Goal: Task Accomplishment & Management: Manage account settings

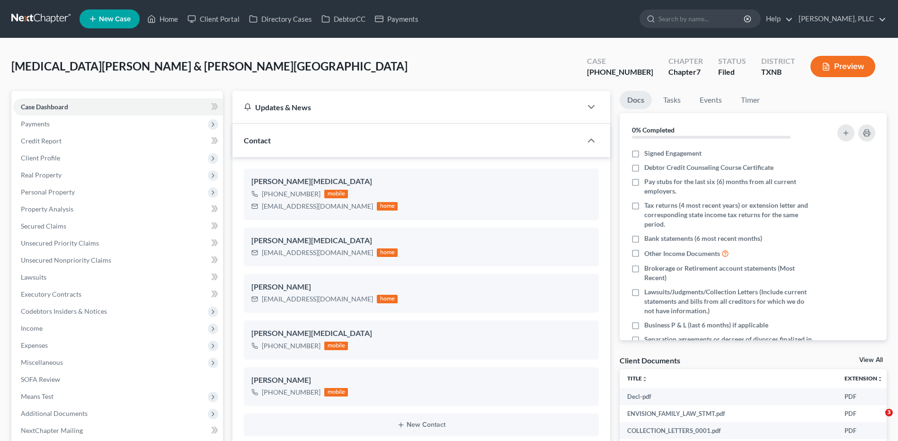
select select "10"
select select "4"
click at [168, 21] on link "Home" at bounding box center [162, 18] width 40 height 17
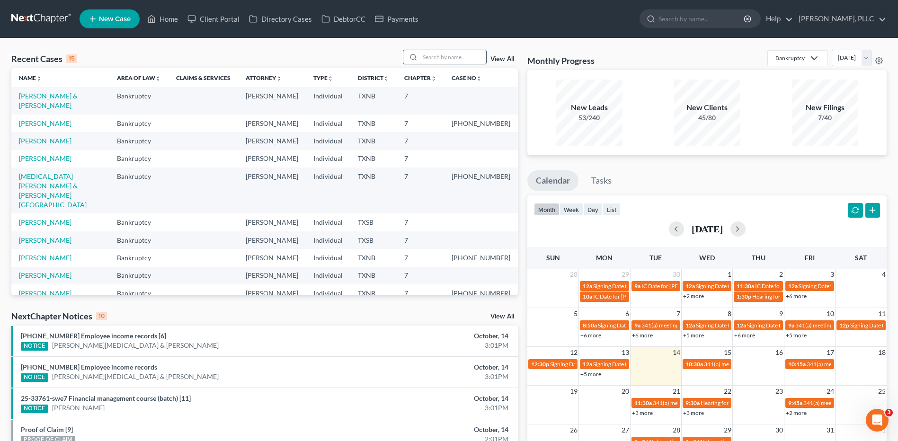
click at [445, 57] on input "search" at bounding box center [453, 57] width 66 height 14
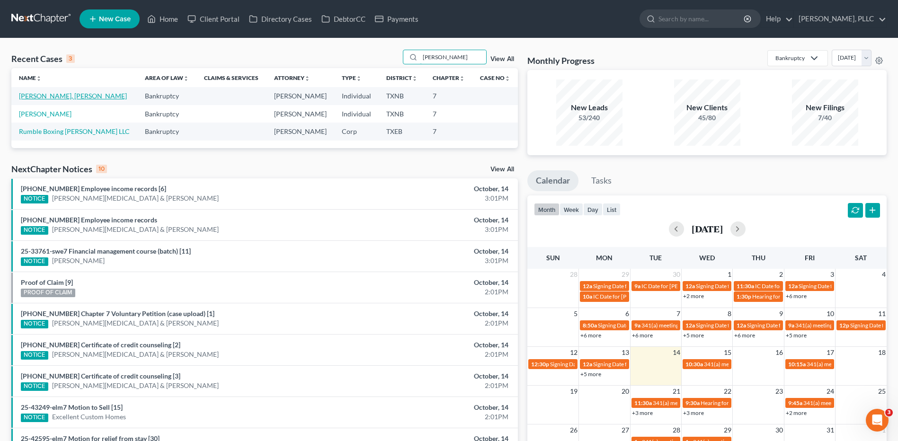
type input "[PERSON_NAME]"
click at [54, 97] on link "[PERSON_NAME], [PERSON_NAME]" at bounding box center [73, 96] width 108 height 8
select select "4"
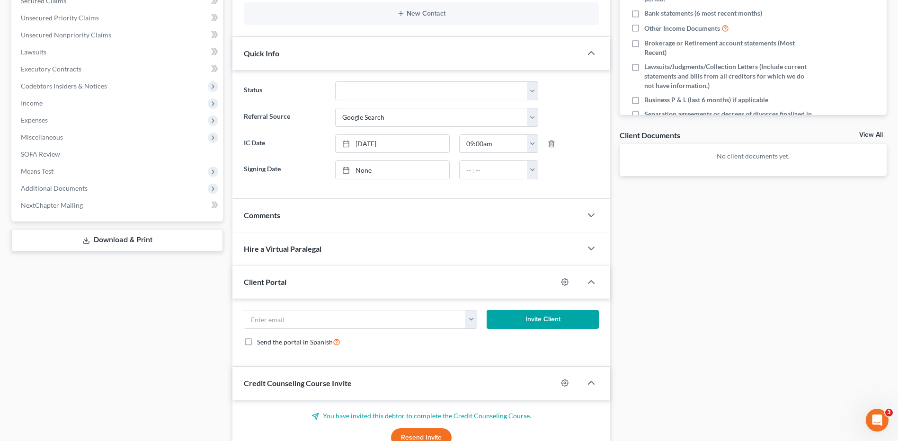
scroll to position [218, 0]
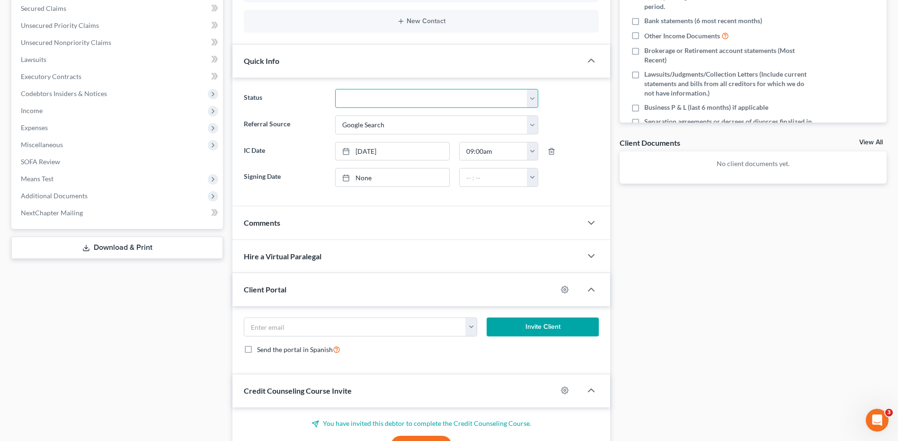
click at [534, 99] on select "Appellate Phase Case Closed Dead File Demand Letter Phase Discharged Discharge …" at bounding box center [436, 98] width 203 height 19
select select "13"
click at [335, 89] on select "Appellate Phase Case Closed Dead File Demand Letter Phase Discharged Discharge …" at bounding box center [436, 98] width 203 height 19
type input "[DATE]"
click at [364, 178] on link "None" at bounding box center [392, 177] width 114 height 18
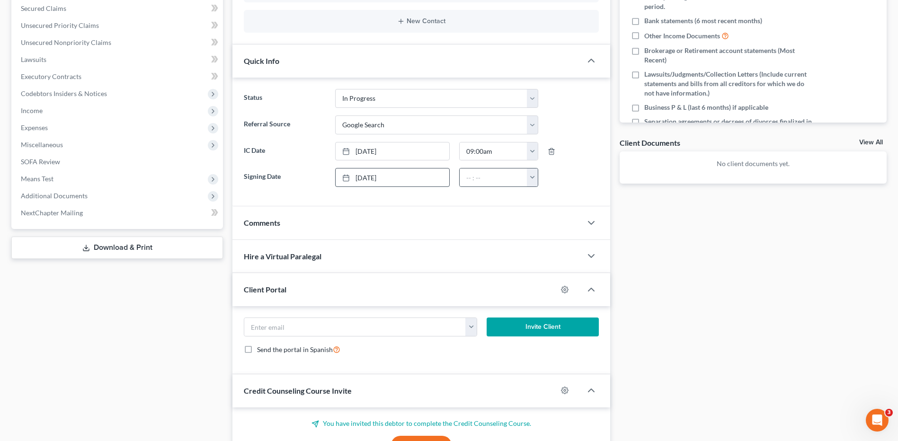
click at [532, 179] on button "button" at bounding box center [532, 177] width 11 height 18
click at [542, 262] on link "2:00am" at bounding box center [553, 262] width 53 height 16
click at [529, 179] on button "button" at bounding box center [532, 177] width 11 height 18
click at [554, 265] on link "2:00pm" at bounding box center [553, 265] width 53 height 16
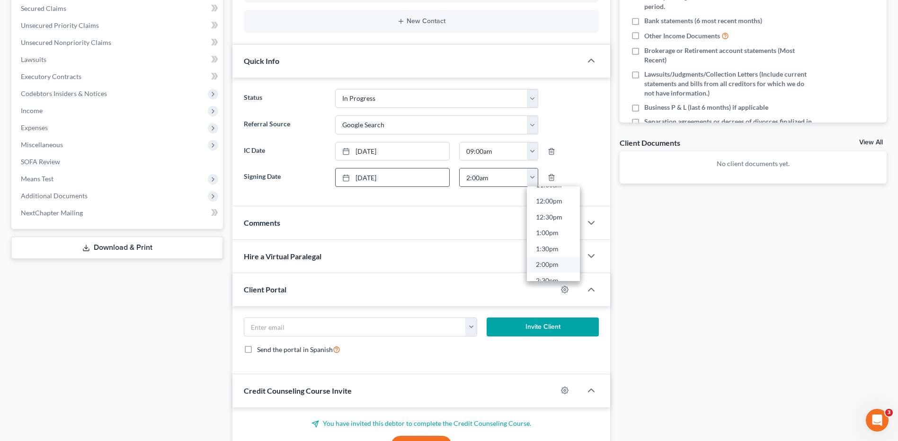
type input "2:00pm"
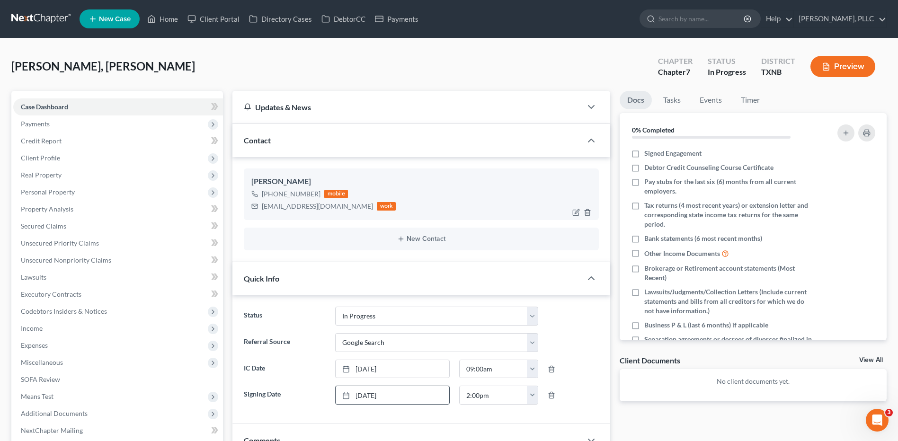
drag, startPoint x: 636, startPoint y: 155, endPoint x: 510, endPoint y: 213, distance: 139.5
click at [644, 154] on label "Signed Engagement" at bounding box center [672, 153] width 57 height 9
click at [648, 154] on input "Signed Engagement" at bounding box center [651, 152] width 6 height 6
checkbox input "true"
click at [169, 19] on link "Home" at bounding box center [162, 18] width 40 height 17
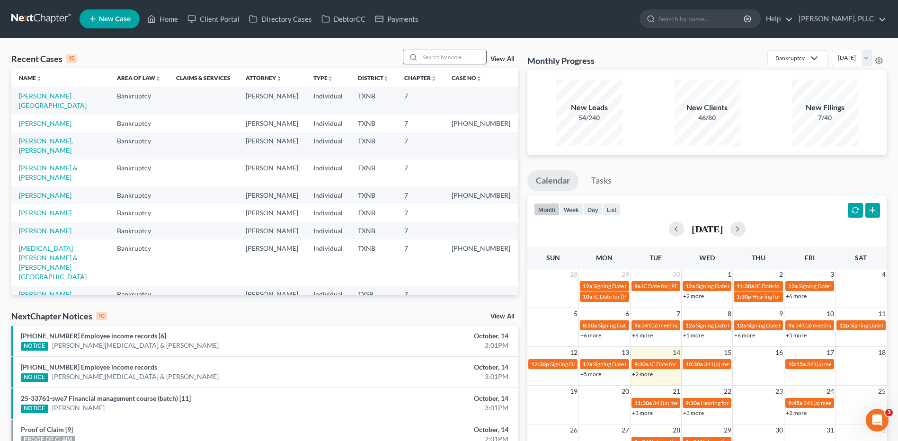
click at [459, 58] on input "search" at bounding box center [453, 57] width 66 height 14
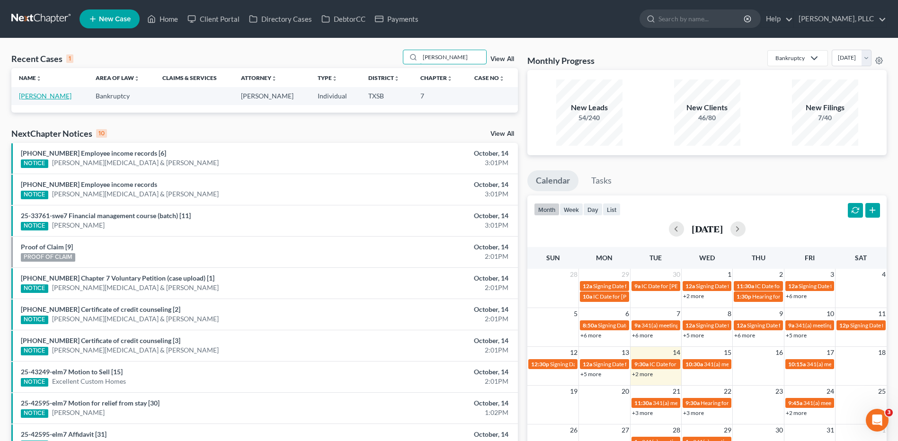
type input "[PERSON_NAME]"
click at [59, 96] on link "[PERSON_NAME]" at bounding box center [45, 96] width 53 height 8
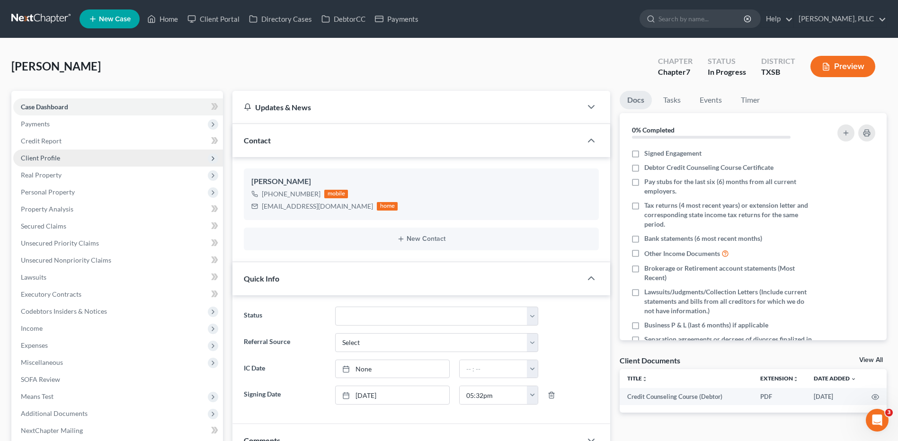
click at [39, 159] on span "Client Profile" at bounding box center [40, 158] width 39 height 8
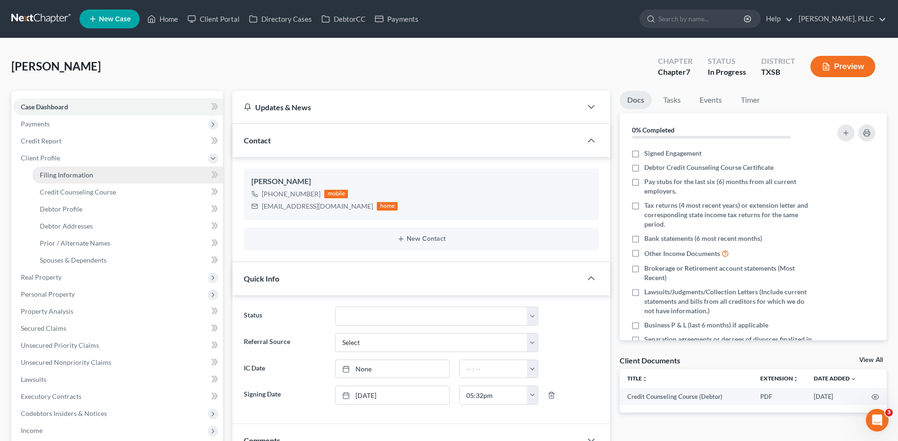
click at [68, 176] on span "Filing Information" at bounding box center [66, 175] width 53 height 8
select select "1"
select select "0"
select select "45"
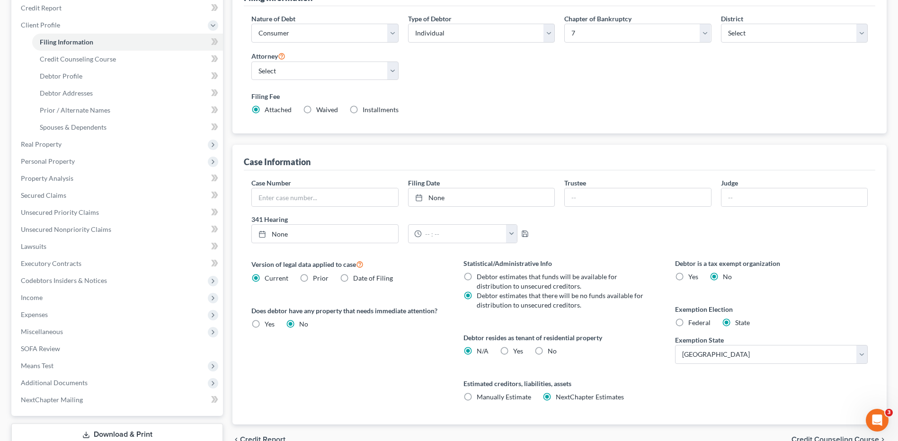
scroll to position [142, 0]
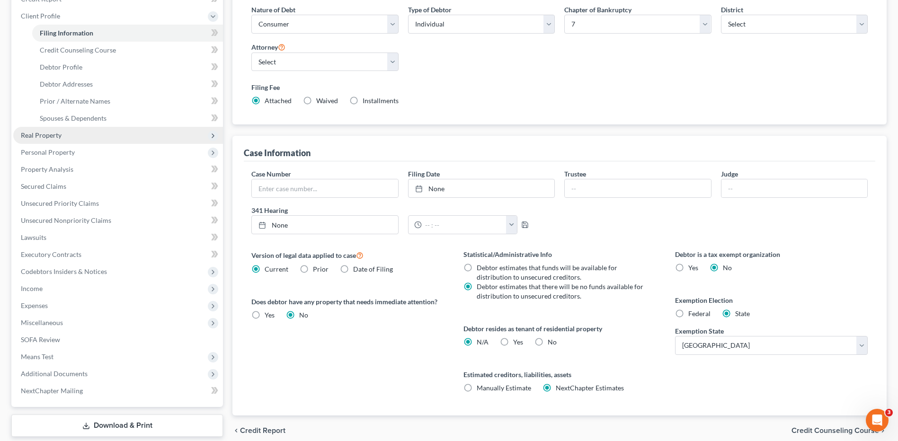
click at [42, 137] on span "Real Property" at bounding box center [41, 135] width 41 height 8
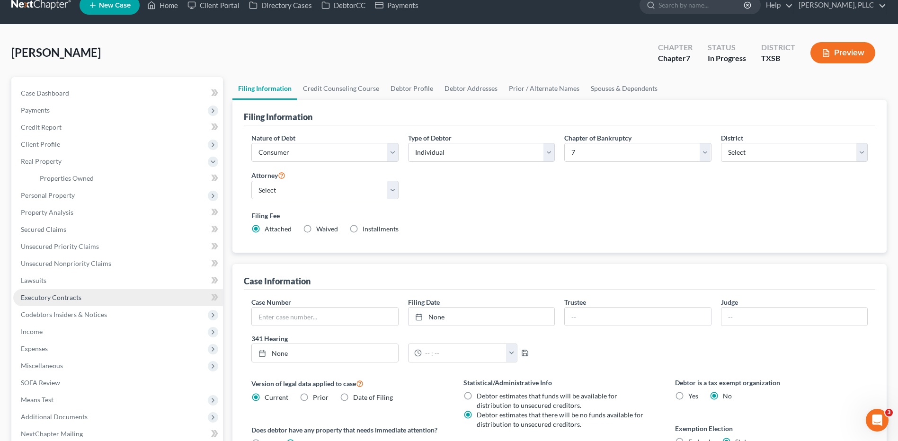
scroll to position [0, 0]
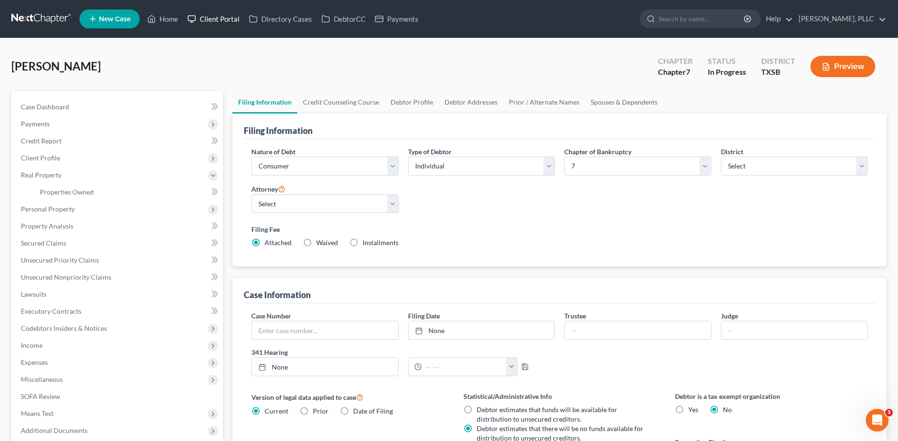
click at [221, 23] on link "Client Portal" at bounding box center [214, 18] width 62 height 17
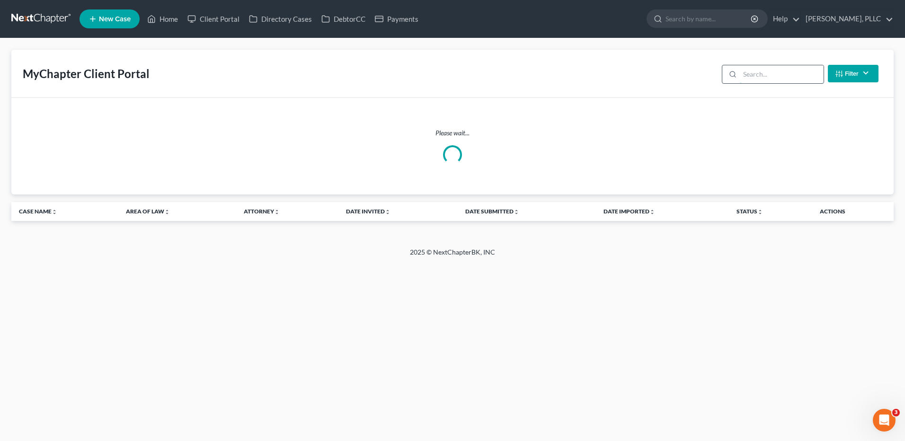
click at [784, 71] on input "search" at bounding box center [782, 74] width 84 height 18
type input "[PERSON_NAME]"
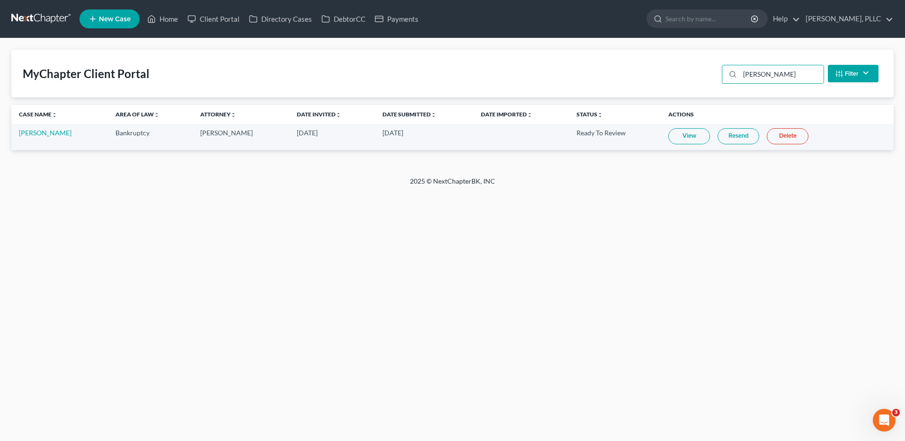
click at [674, 138] on link "View" at bounding box center [689, 136] width 42 height 16
click at [47, 134] on link "[PERSON_NAME]" at bounding box center [45, 133] width 53 height 8
click at [48, 134] on link "[PERSON_NAME]" at bounding box center [45, 133] width 53 height 8
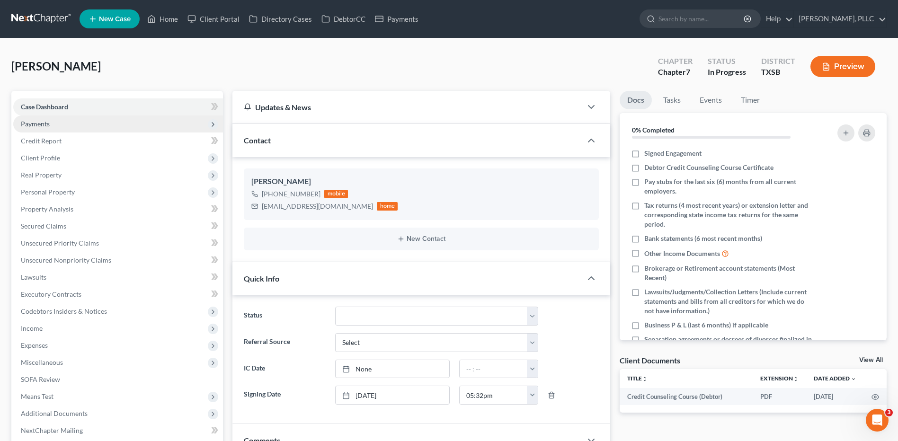
click at [59, 122] on span "Payments" at bounding box center [118, 123] width 210 height 17
click at [61, 126] on span "Payments" at bounding box center [118, 123] width 210 height 17
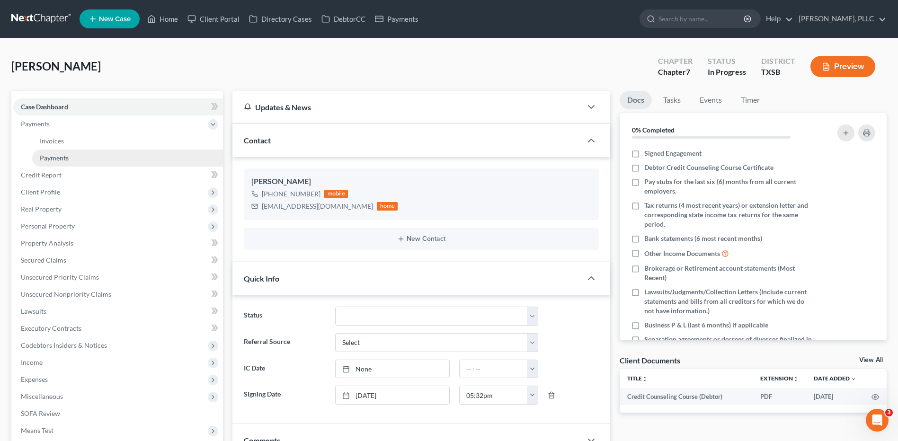
click at [72, 156] on link "Payments" at bounding box center [127, 158] width 191 height 17
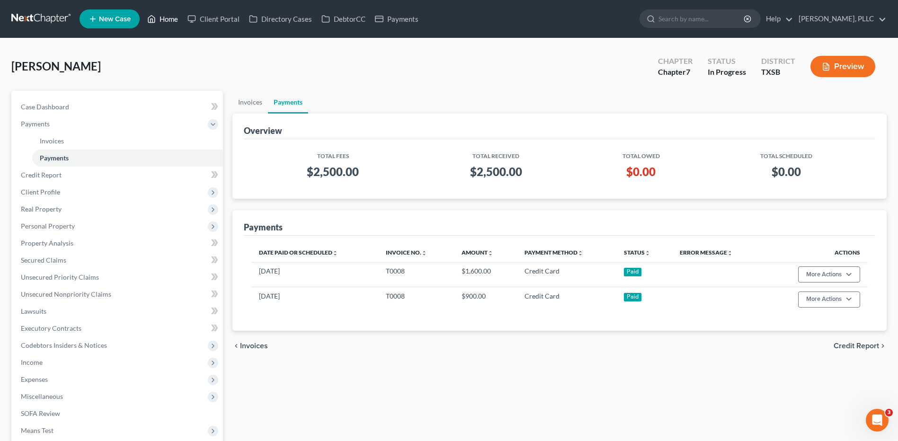
click at [168, 20] on link "Home" at bounding box center [162, 18] width 40 height 17
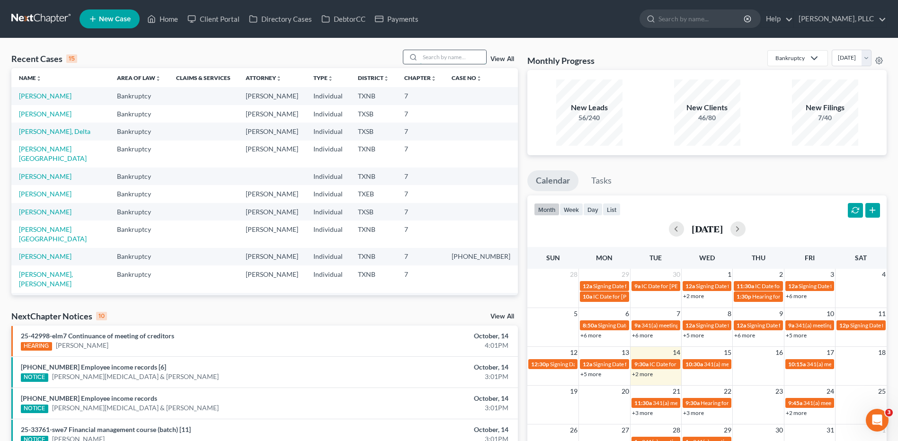
click at [437, 55] on input "search" at bounding box center [453, 57] width 66 height 14
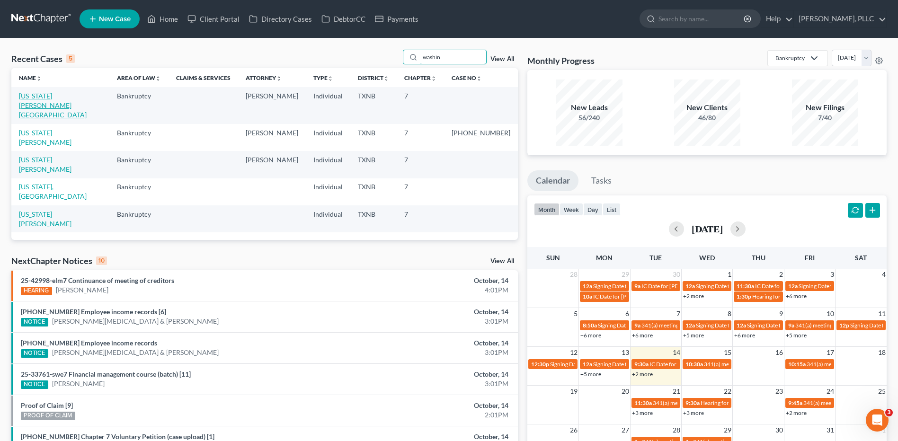
type input "washin"
click at [69, 97] on link "[US_STATE][PERSON_NAME][GEOGRAPHIC_DATA]" at bounding box center [53, 105] width 68 height 27
select select "6"
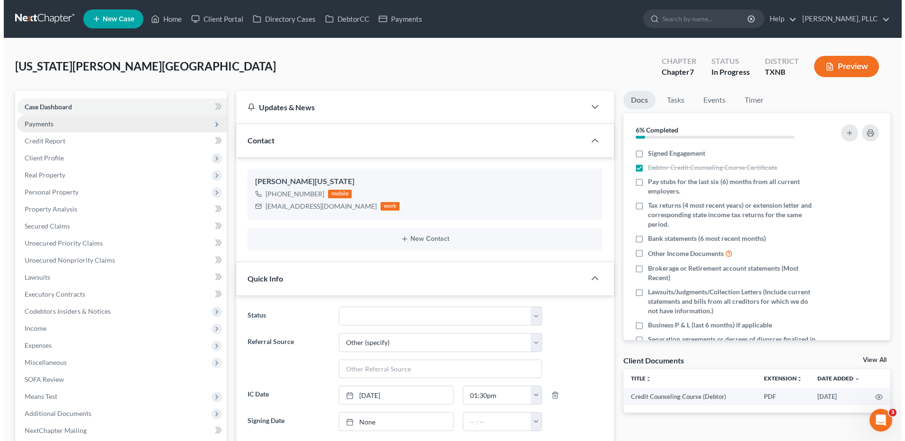
scroll to position [108, 0]
click at [48, 124] on span "Payments" at bounding box center [35, 124] width 29 height 8
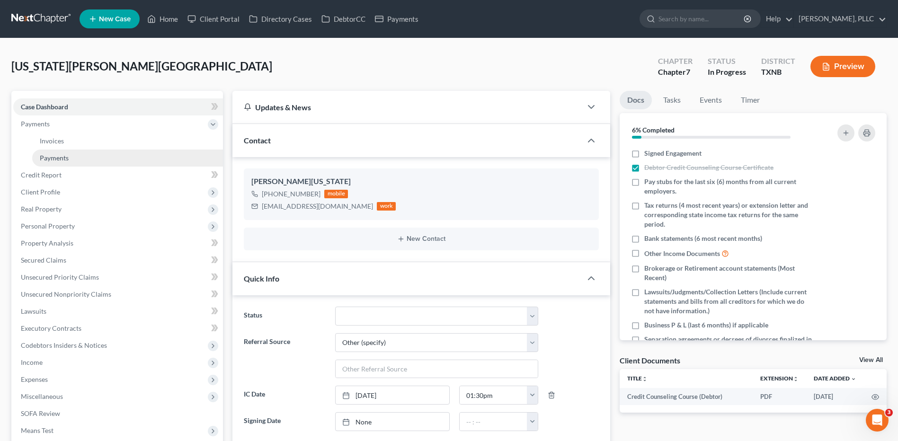
click at [57, 158] on span "Payments" at bounding box center [54, 158] width 29 height 8
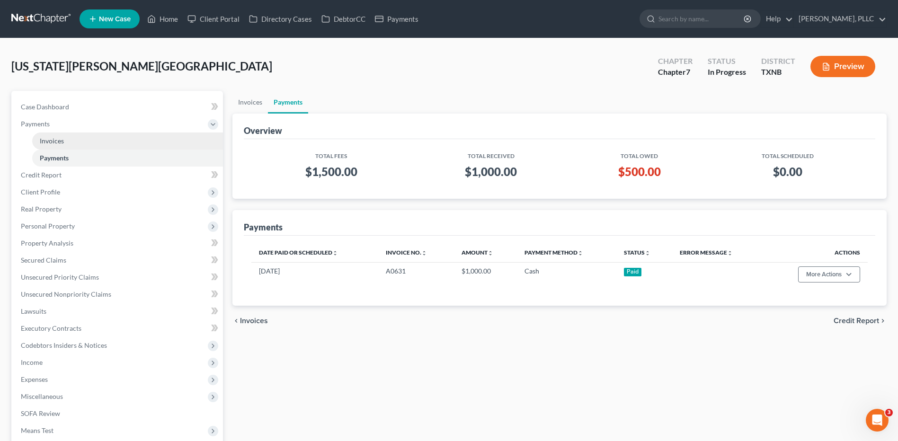
click at [54, 142] on span "Invoices" at bounding box center [52, 141] width 24 height 8
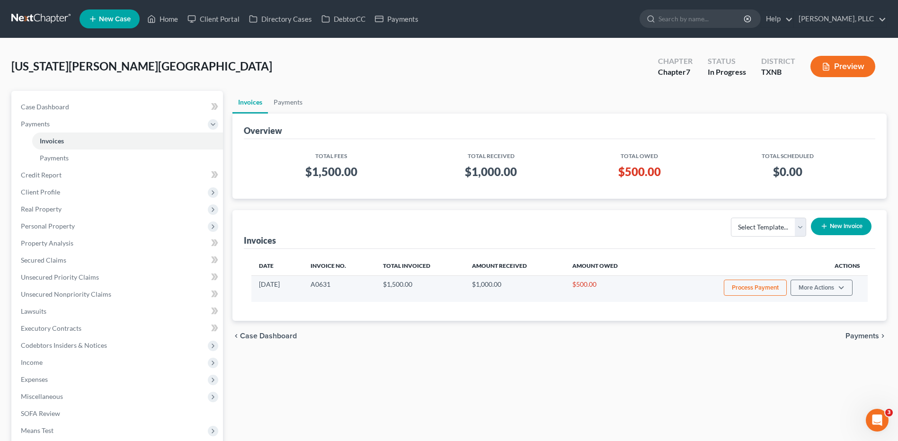
click at [760, 288] on button "Process Payment" at bounding box center [754, 288] width 63 height 16
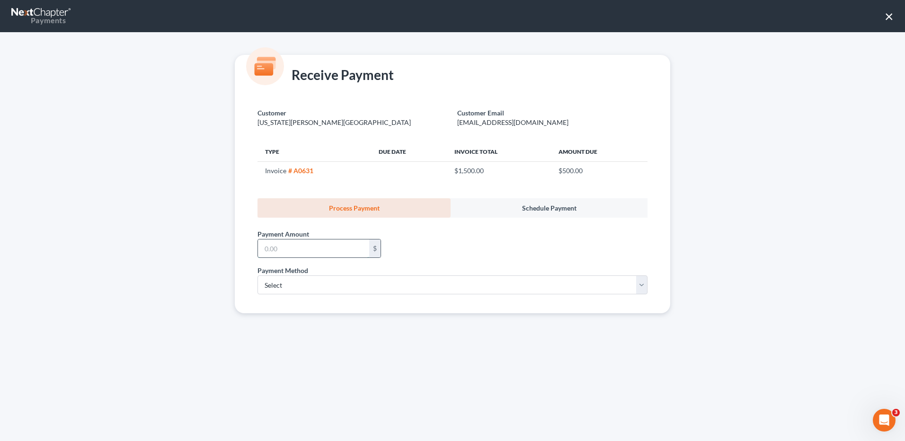
click at [304, 250] on input "text" at bounding box center [313, 248] width 111 height 18
type input "500"
click at [643, 287] on select "Select ACH Credit Card" at bounding box center [452, 284] width 390 height 19
select select "1"
click at [257, 275] on select "Select ACH Credit Card" at bounding box center [452, 284] width 390 height 19
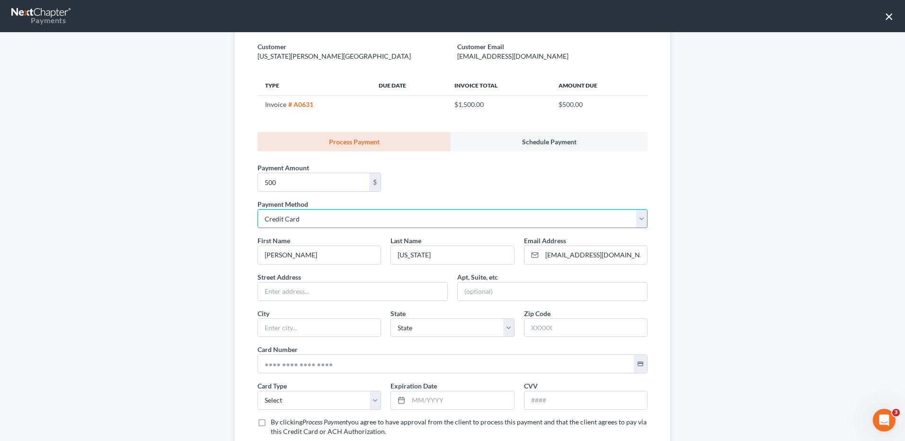
scroll to position [95, 0]
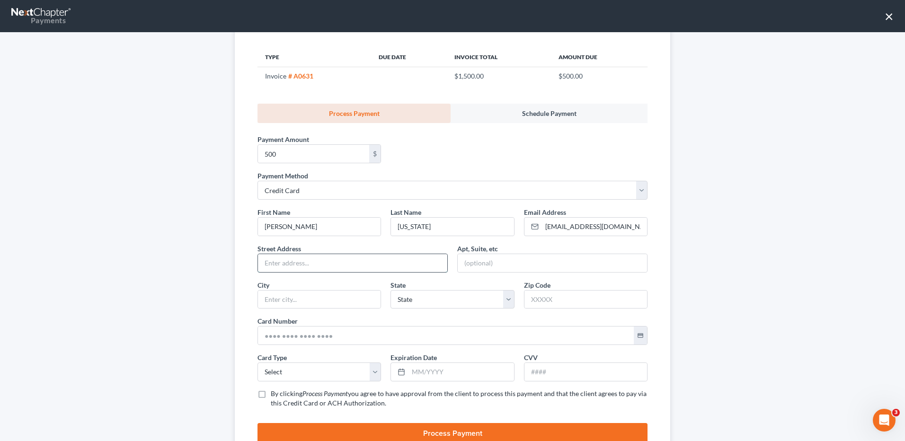
click at [283, 261] on input "text" at bounding box center [352, 263] width 189 height 18
type input "[STREET_ADDRESS][PERSON_NAME]"
click at [284, 295] on input "text" at bounding box center [319, 300] width 123 height 18
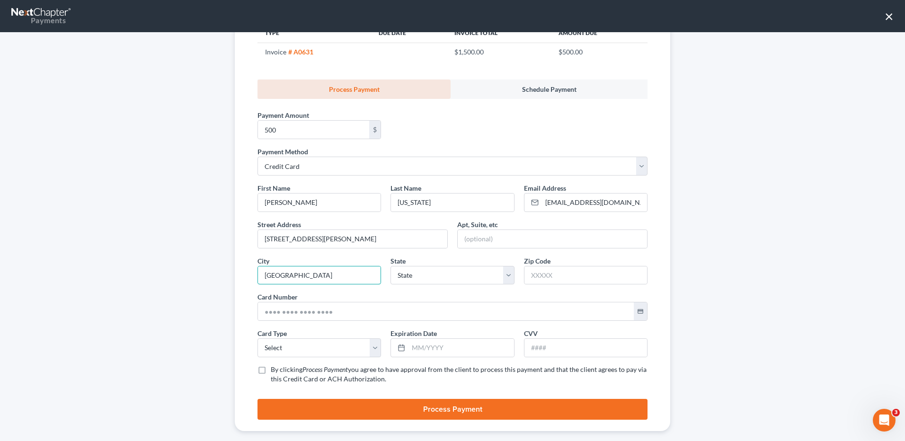
scroll to position [132, 0]
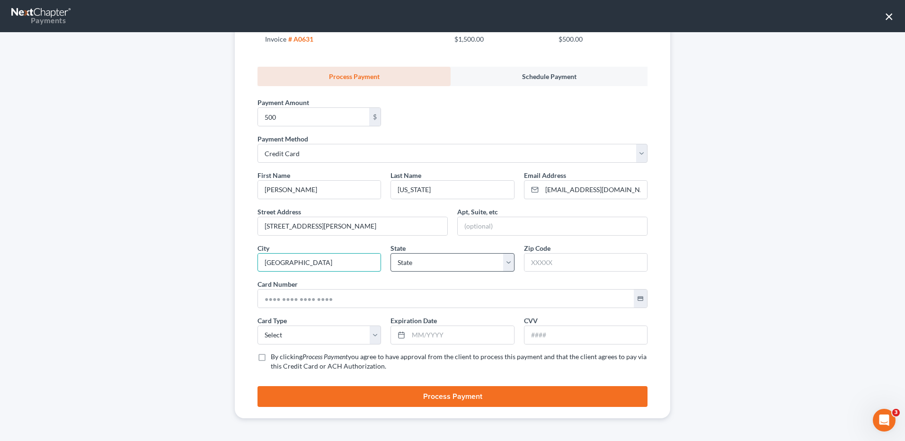
type input "[GEOGRAPHIC_DATA]"
click at [506, 260] on select "State [US_STATE] AK AR AZ CA CO CT DE DC [GEOGRAPHIC_DATA] [GEOGRAPHIC_DATA] GU…" at bounding box center [451, 262] width 123 height 19
select select "45"
click at [390, 253] on select "State [US_STATE] AK AR AZ CA CO CT DE DC [GEOGRAPHIC_DATA] [GEOGRAPHIC_DATA] GU…" at bounding box center [451, 262] width 123 height 19
click at [550, 262] on input "text" at bounding box center [585, 263] width 123 height 18
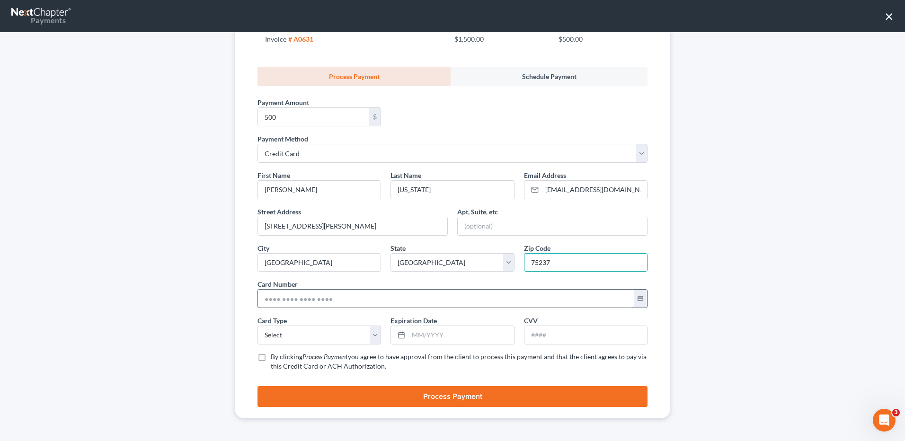
type input "75237"
click at [305, 299] on input "text" at bounding box center [446, 299] width 376 height 18
type input "[CREDIT_CARD_NUMBER]"
click at [371, 335] on select "Select Visa MasterCard Discover American Express" at bounding box center [318, 335] width 123 height 19
select select "1"
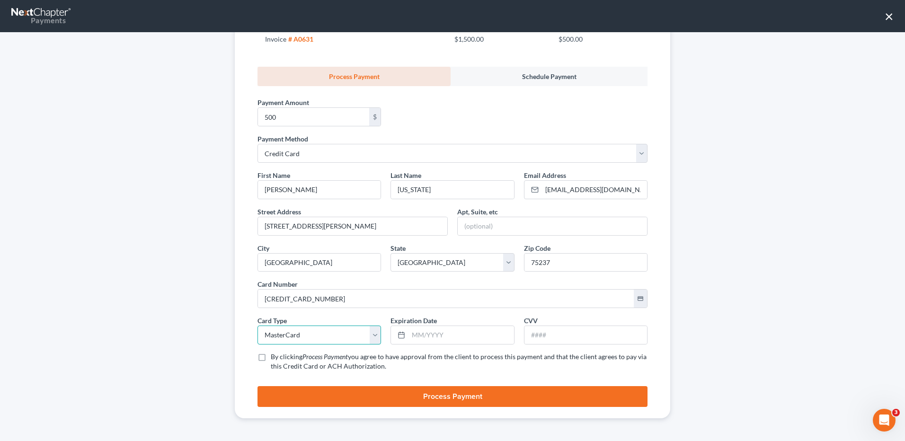
click at [257, 326] on select "Select Visa MasterCard Discover American Express" at bounding box center [318, 335] width 123 height 19
click at [459, 332] on input "text" at bounding box center [460, 335] width 105 height 18
type input "10/2029"
click at [565, 338] on input "text" at bounding box center [585, 335] width 123 height 18
type input "684"
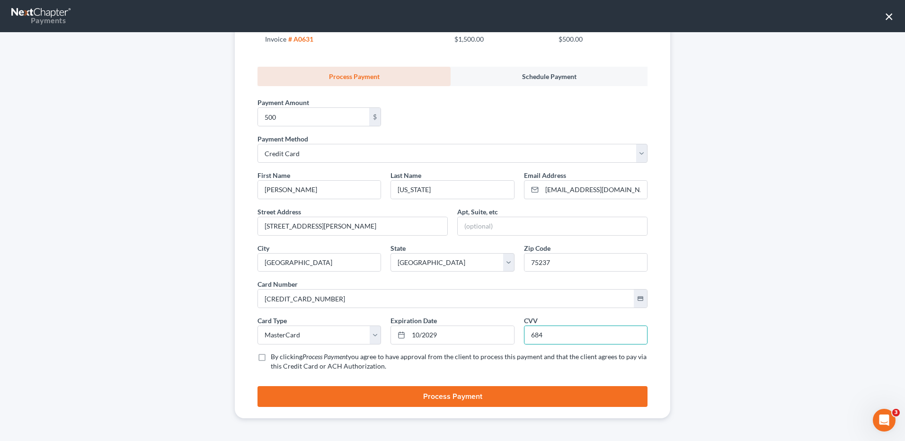
drag, startPoint x: 257, startPoint y: 356, endPoint x: 360, endPoint y: 402, distance: 112.5
click at [271, 356] on label "By clicking Process Payment you agree to have approval from the client to proce…" at bounding box center [459, 361] width 377 height 19
click at [274, 356] on input "By clicking Process Payment you agree to have approval from the client to proce…" at bounding box center [277, 355] width 6 height 6
checkbox input "true"
click at [457, 399] on button "Process Payment" at bounding box center [452, 396] width 390 height 21
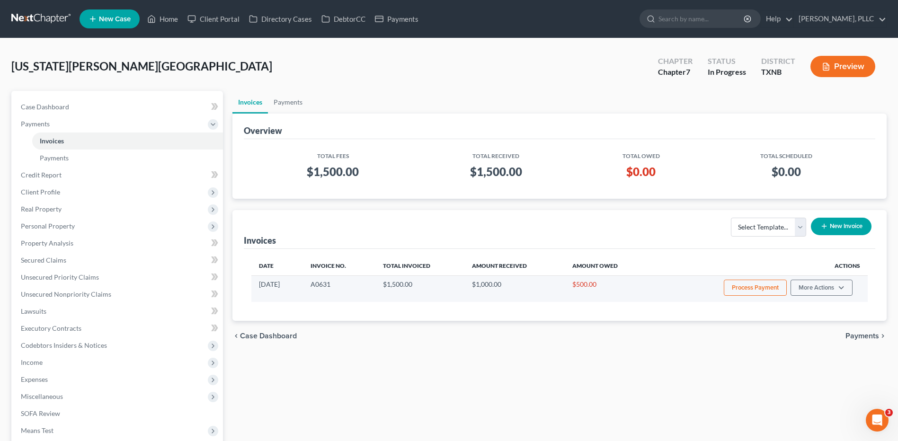
click at [745, 289] on button "Process Payment" at bounding box center [754, 288] width 63 height 16
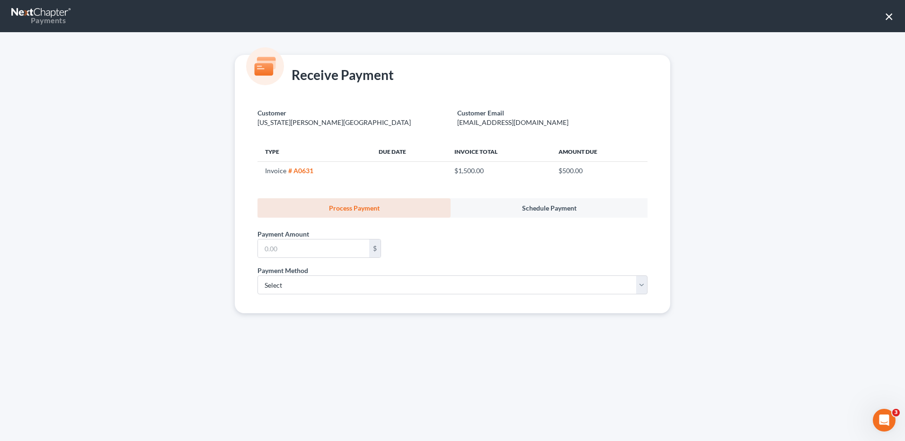
click at [890, 18] on button "×" at bounding box center [888, 16] width 9 height 15
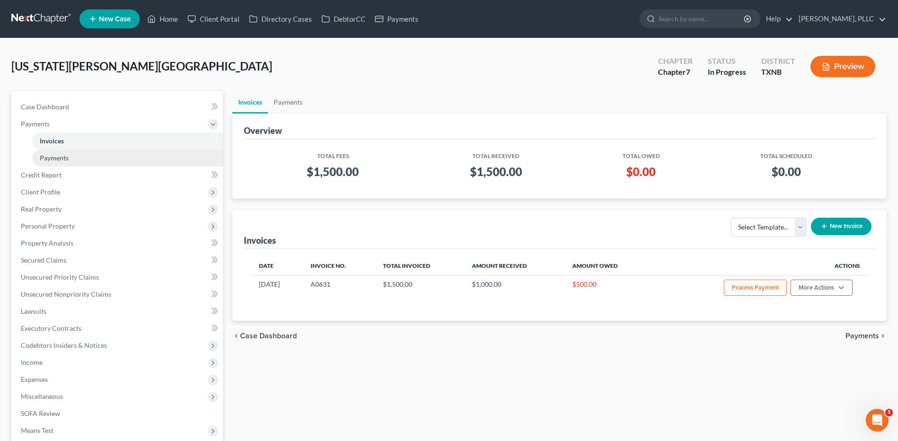
click at [69, 159] on link "Payments" at bounding box center [127, 158] width 191 height 17
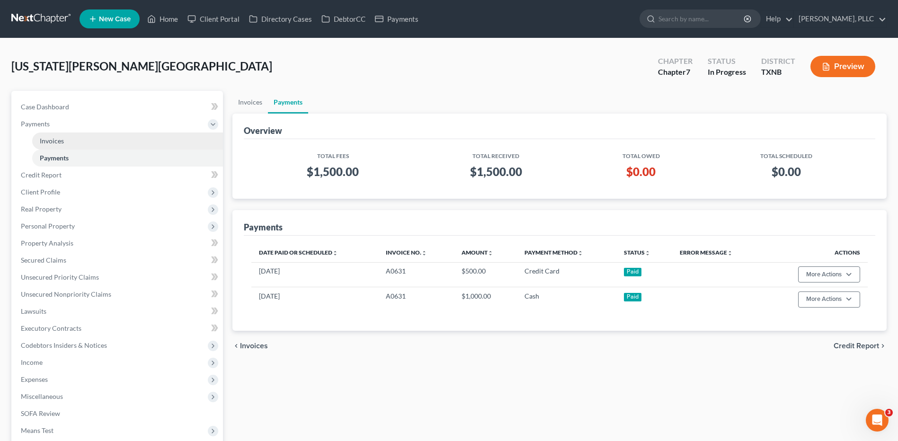
click at [67, 142] on link "Invoices" at bounding box center [127, 140] width 191 height 17
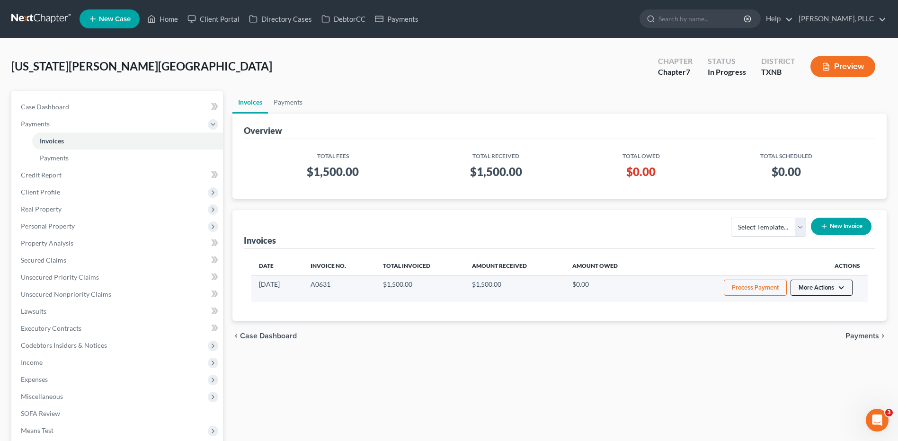
click at [840, 288] on button "More Actions" at bounding box center [821, 288] width 62 height 16
click at [808, 310] on link "View/Edit" at bounding box center [834, 308] width 111 height 16
select select "1"
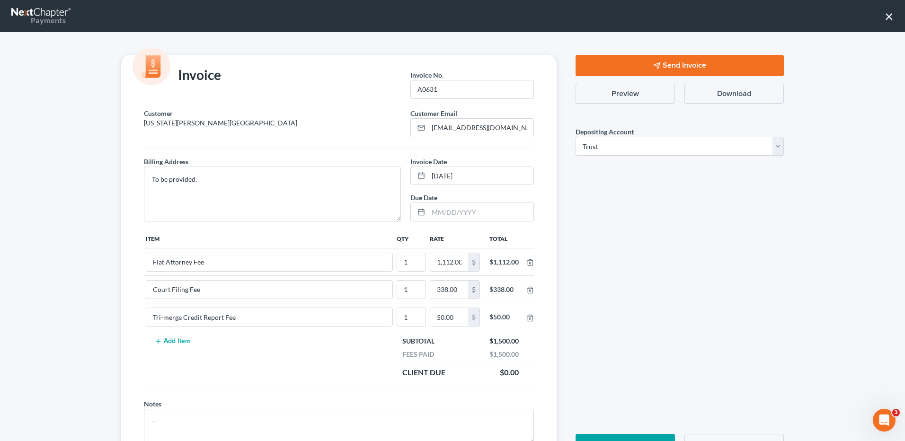
click at [670, 65] on button "Send Invoice" at bounding box center [679, 65] width 208 height 21
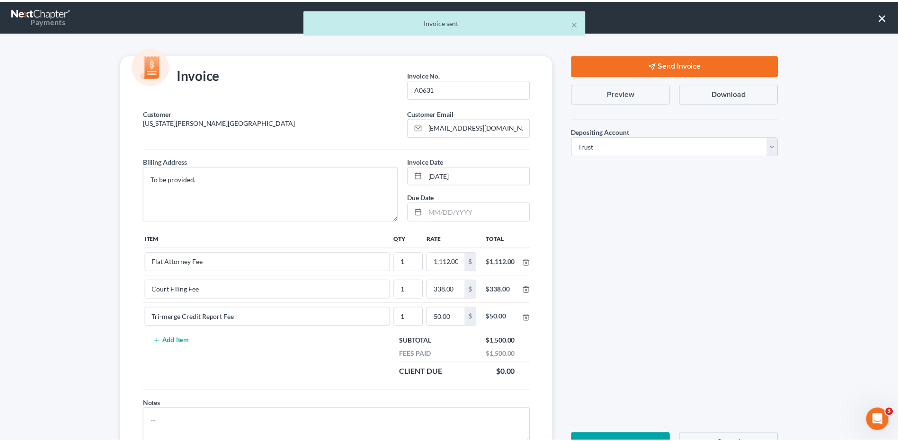
scroll to position [44, 0]
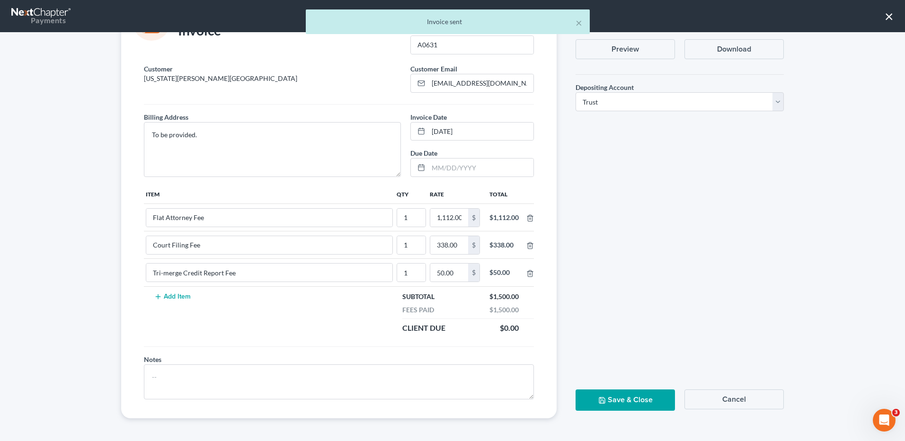
click at [611, 402] on button "Save & Close" at bounding box center [624, 399] width 99 height 21
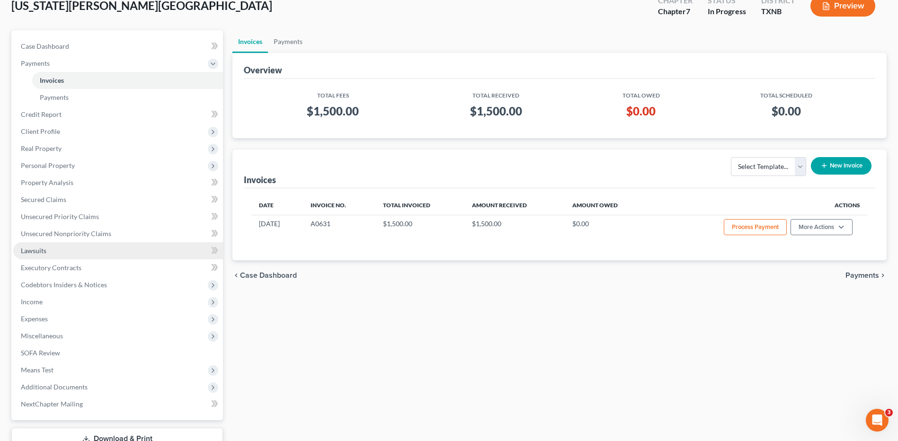
scroll to position [0, 0]
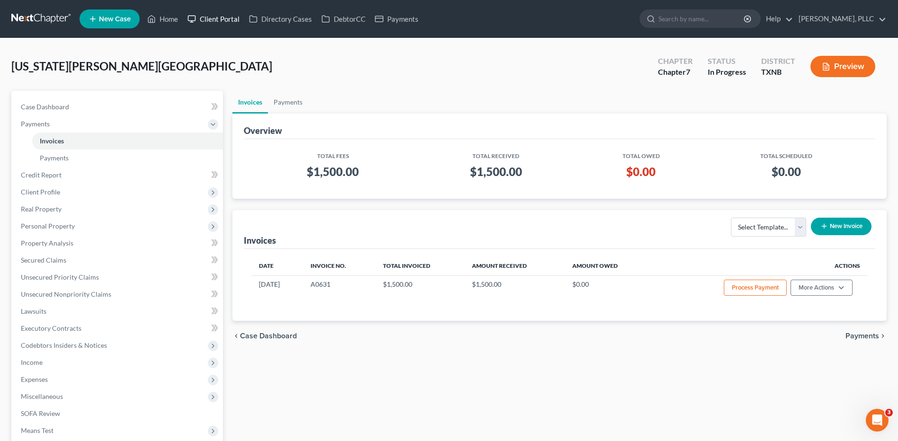
click at [219, 20] on link "Client Portal" at bounding box center [214, 18] width 62 height 17
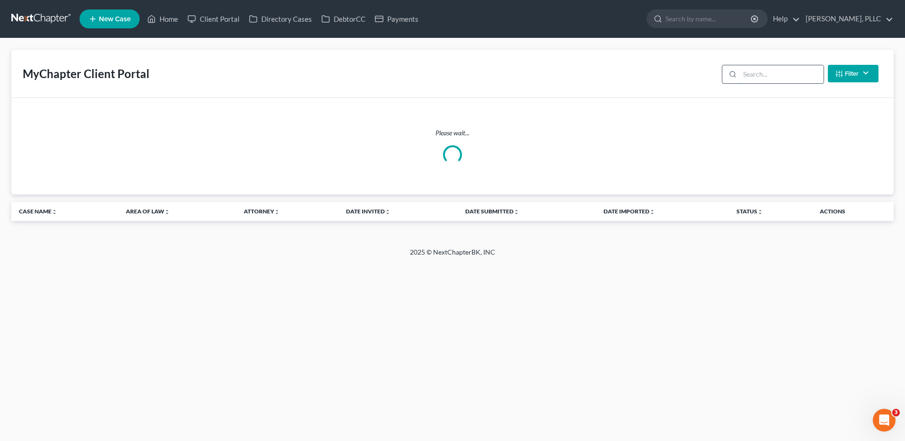
click at [752, 74] on input "search" at bounding box center [782, 74] width 84 height 18
type input "[US_STATE]"
click at [170, 22] on link "Home" at bounding box center [162, 18] width 40 height 17
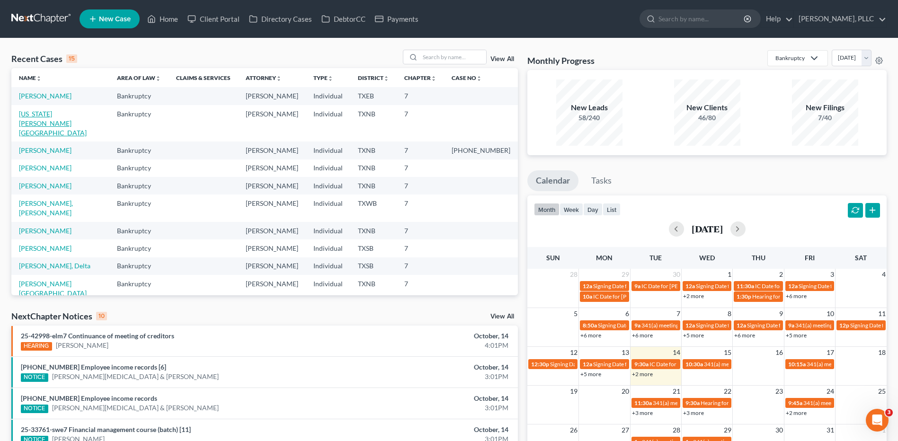
click at [70, 111] on link "[US_STATE][PERSON_NAME][GEOGRAPHIC_DATA]" at bounding box center [53, 123] width 68 height 27
select select "6"
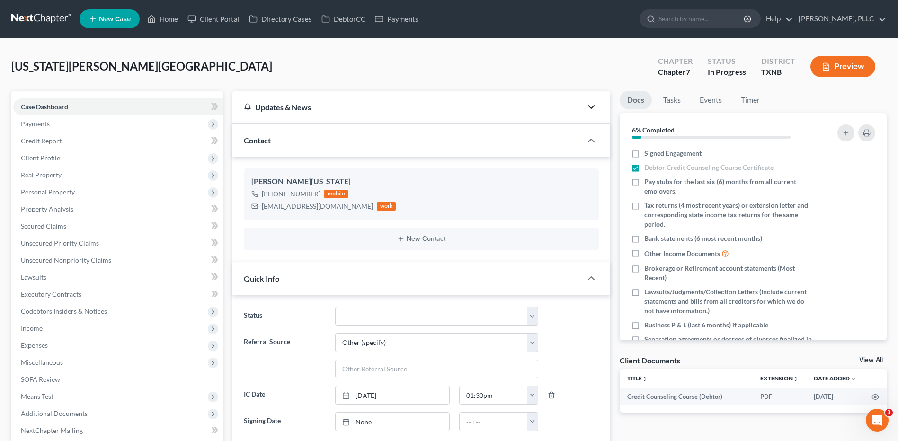
scroll to position [108, 0]
click at [220, 15] on link "Client Portal" at bounding box center [214, 18] width 62 height 17
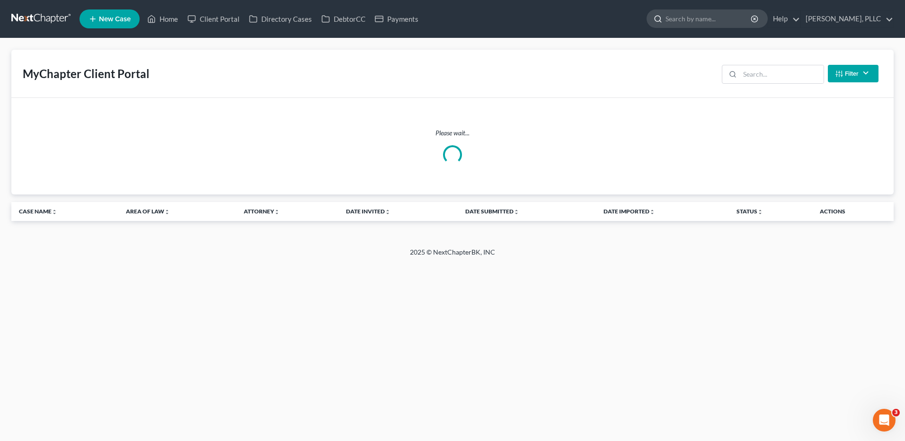
click at [713, 13] on input "search" at bounding box center [708, 19] width 87 height 18
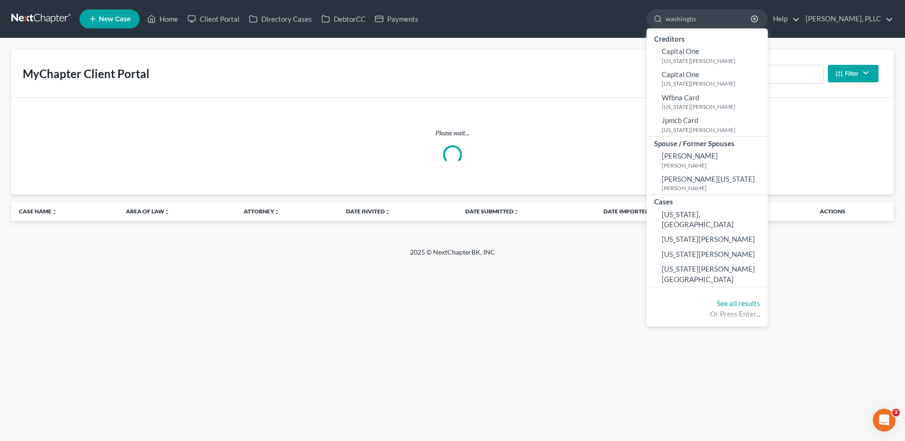
type input "[US_STATE]"
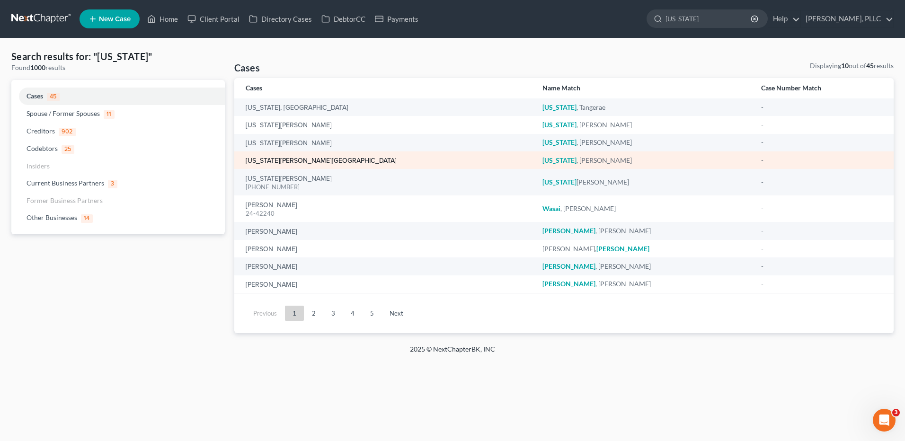
click at [302, 164] on div "[US_STATE][PERSON_NAME][GEOGRAPHIC_DATA]" at bounding box center [387, 160] width 282 height 9
click at [302, 162] on link "[US_STATE][PERSON_NAME][GEOGRAPHIC_DATA]" at bounding box center [321, 161] width 151 height 7
select select "6"
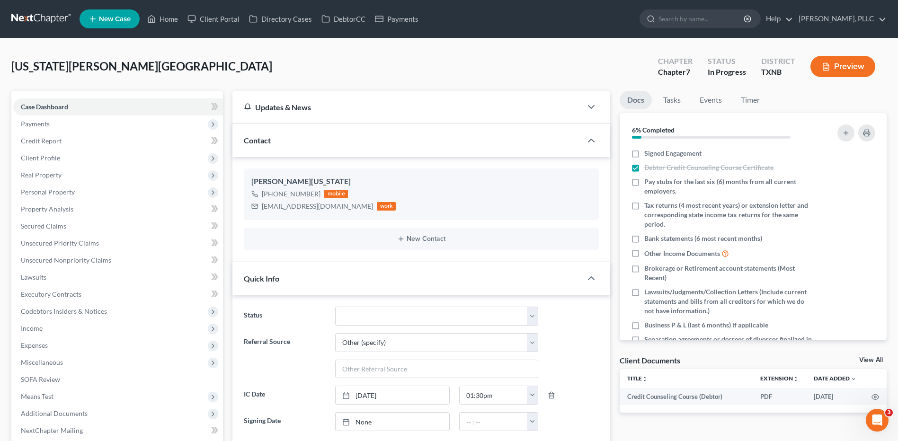
scroll to position [108, 0]
click at [644, 207] on label "Tax returns (4 most recent years) or extension letter and corresponding state i…" at bounding box center [727, 215] width 167 height 28
click at [648, 207] on input "Tax returns (4 most recent years) or extension letter and corresponding state i…" at bounding box center [651, 204] width 6 height 6
checkbox input "true"
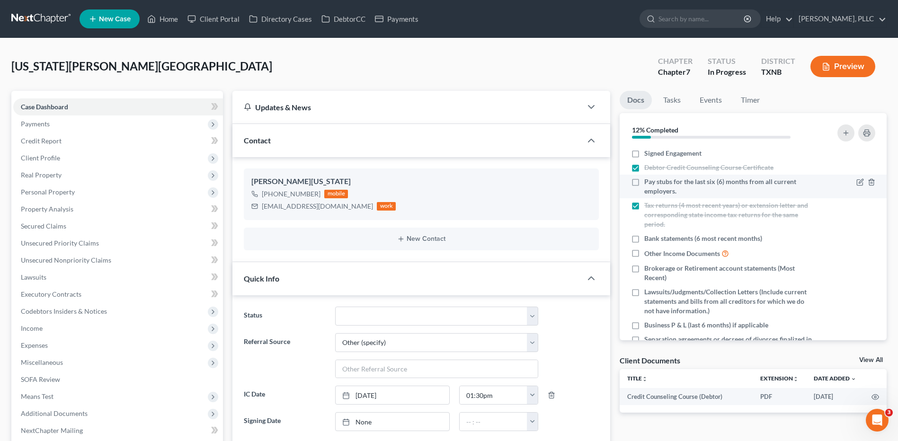
drag, startPoint x: 635, startPoint y: 182, endPoint x: 641, endPoint y: 191, distance: 10.8
click at [644, 182] on label "Pay stubs for the last six (6) months from all current employers." at bounding box center [727, 186] width 167 height 19
click at [648, 182] on input "Pay stubs for the last six (6) months from all current employers." at bounding box center [651, 180] width 6 height 6
checkbox input "true"
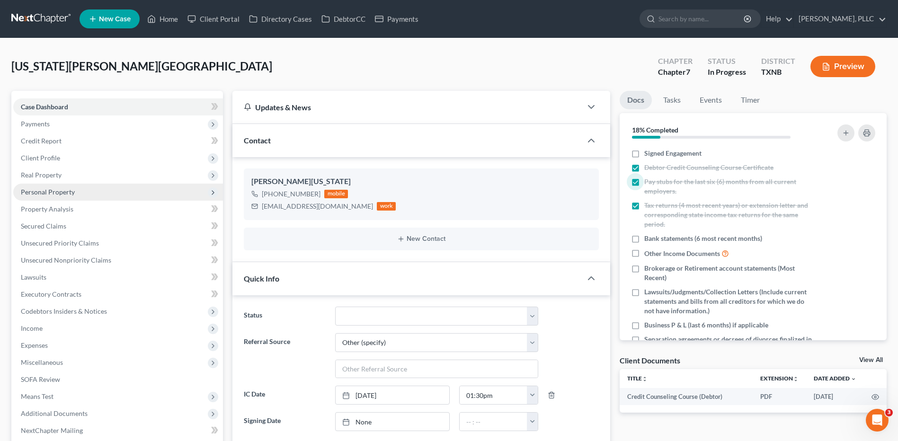
click at [44, 193] on span "Personal Property" at bounding box center [48, 192] width 54 height 8
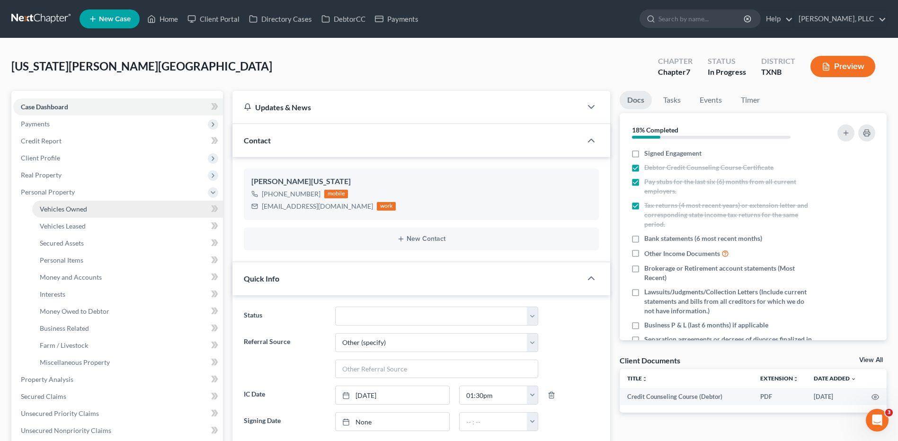
click at [70, 209] on span "Vehicles Owned" at bounding box center [63, 209] width 47 height 8
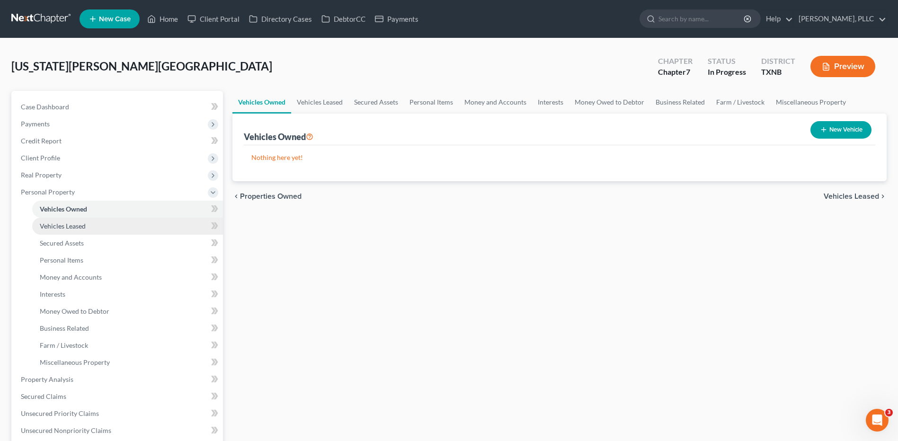
click at [81, 225] on span "Vehicles Leased" at bounding box center [63, 226] width 46 height 8
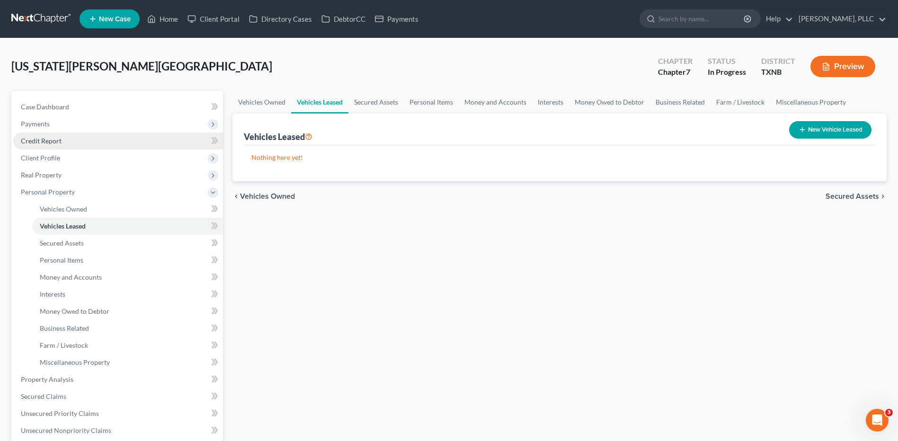
click at [55, 141] on span "Credit Report" at bounding box center [41, 141] width 41 height 8
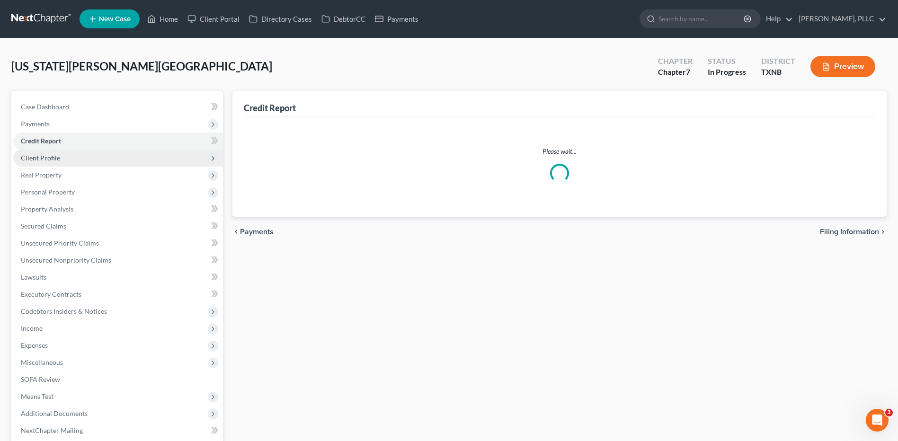
click at [45, 160] on span "Client Profile" at bounding box center [40, 158] width 39 height 8
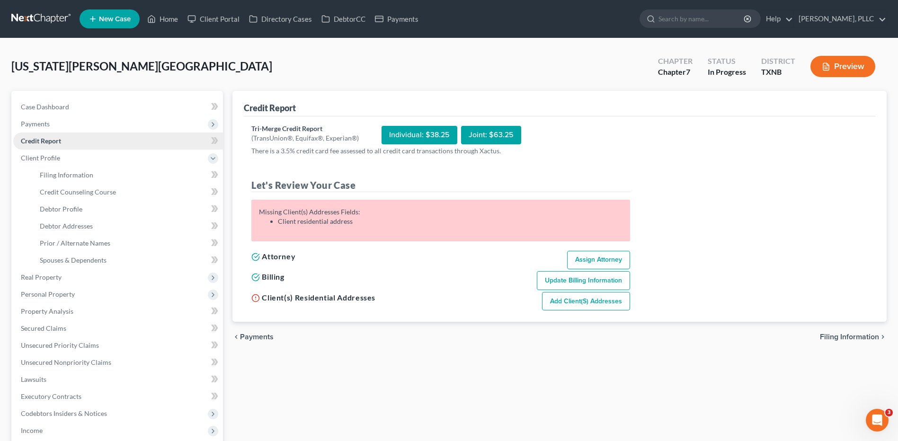
click at [54, 139] on span "Credit Report" at bounding box center [41, 141] width 40 height 8
click at [47, 162] on span "Client Profile" at bounding box center [118, 158] width 210 height 17
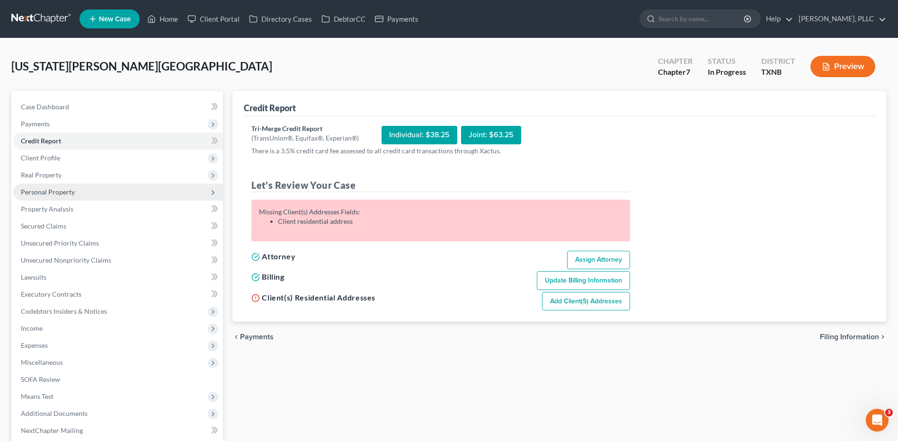
click at [56, 195] on span "Personal Property" at bounding box center [48, 192] width 54 height 8
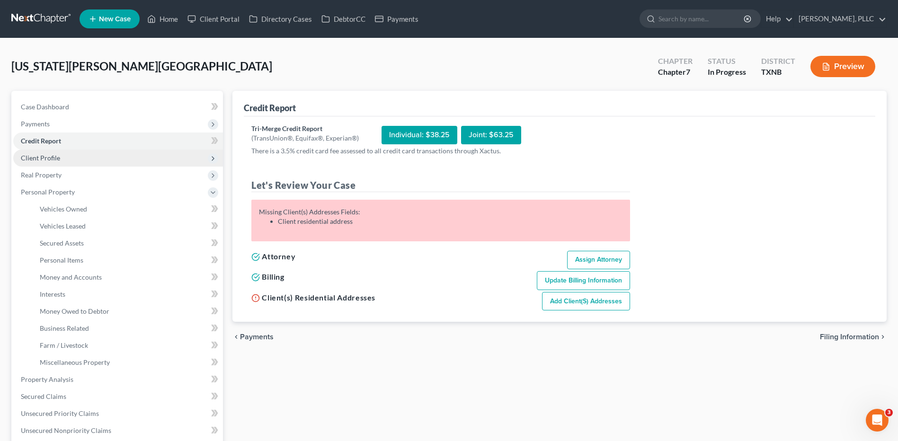
click at [53, 161] on span "Client Profile" at bounding box center [40, 158] width 39 height 8
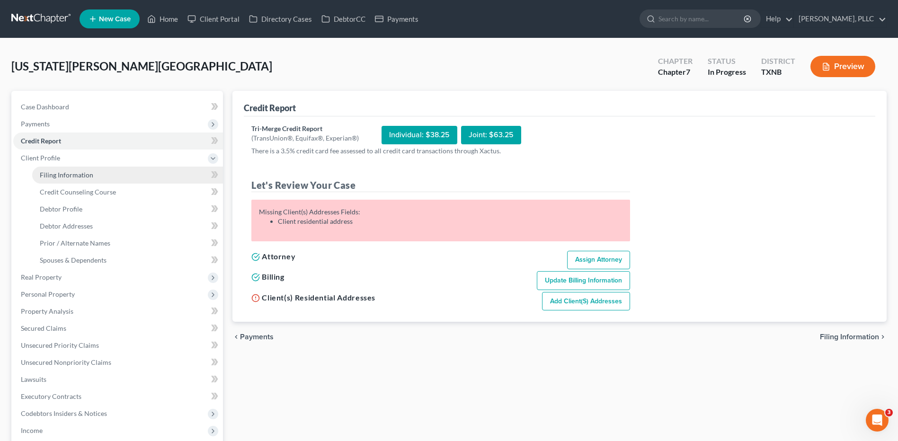
click at [81, 180] on link "Filing Information" at bounding box center [127, 175] width 191 height 17
select select "1"
select select "0"
select select "78"
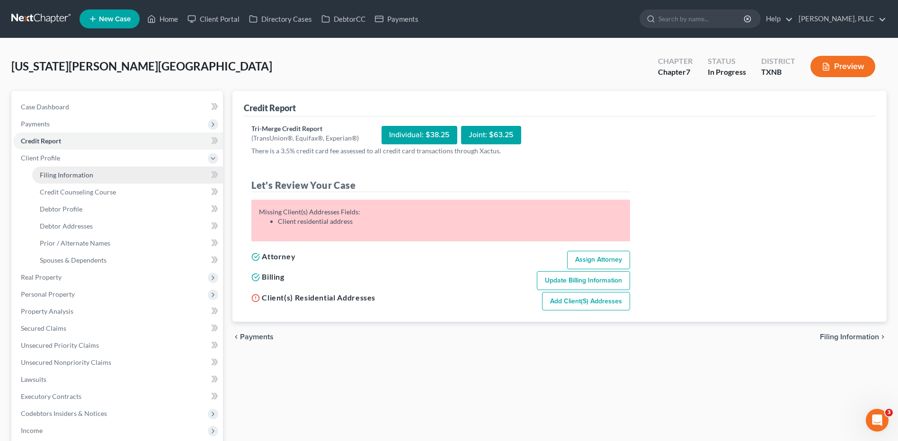
select select "1"
select select "45"
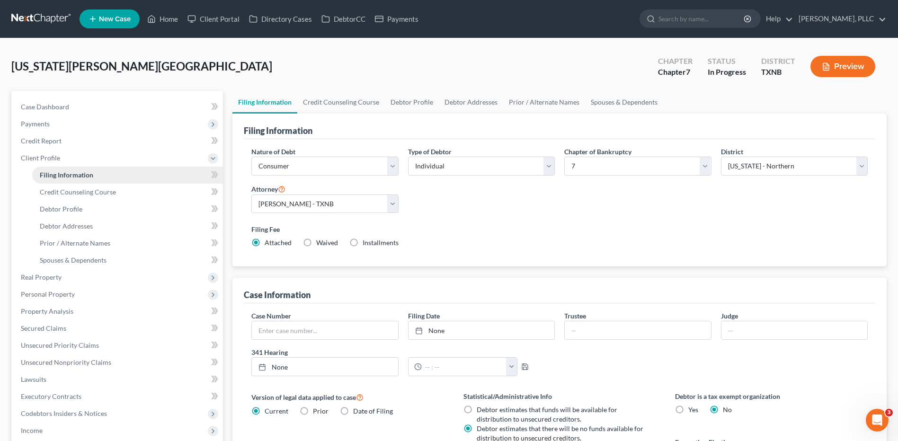
click at [80, 177] on span "Filing Information" at bounding box center [66, 175] width 53 height 8
click at [47, 157] on span "Client Profile" at bounding box center [40, 158] width 39 height 8
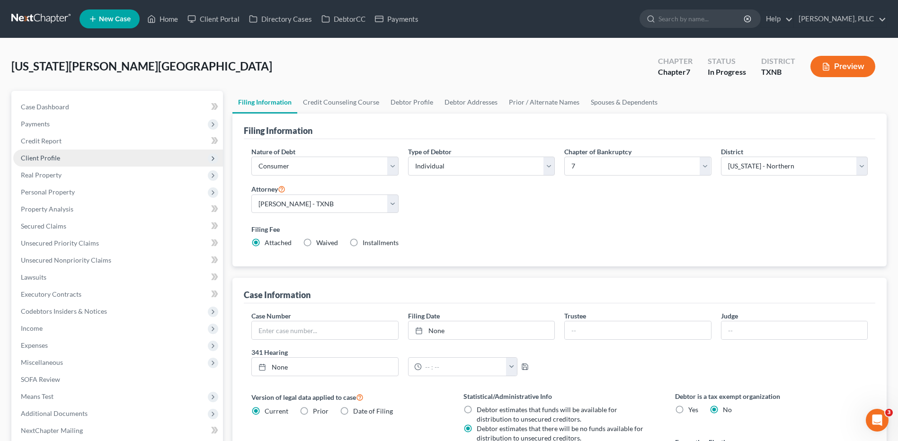
click at [55, 159] on span "Client Profile" at bounding box center [40, 158] width 39 height 8
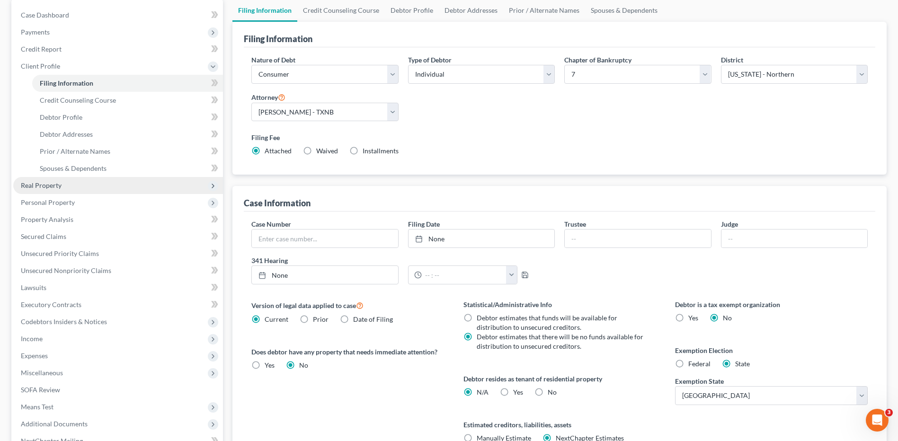
scroll to position [88, 0]
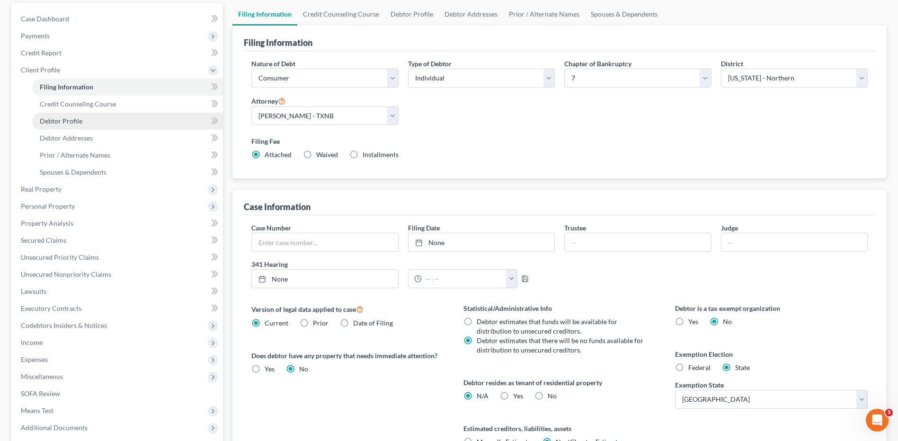
click at [74, 125] on link "Debtor Profile" at bounding box center [127, 121] width 191 height 17
select select "0"
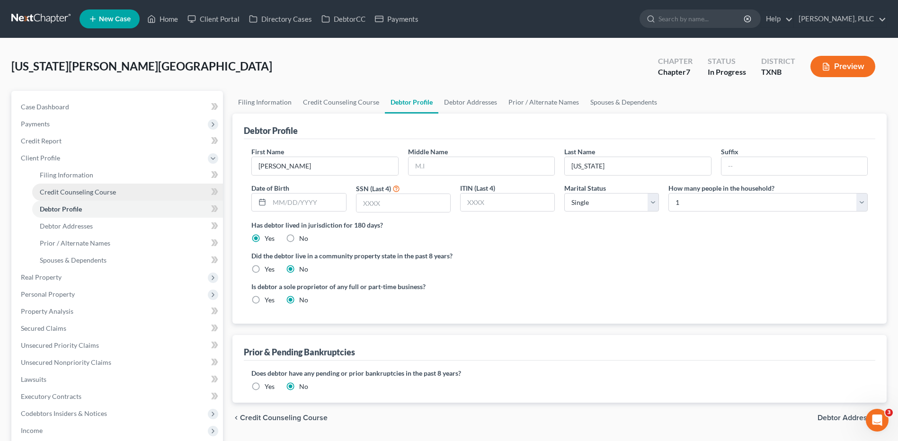
click at [75, 192] on span "Credit Counseling Course" at bounding box center [78, 192] width 76 height 8
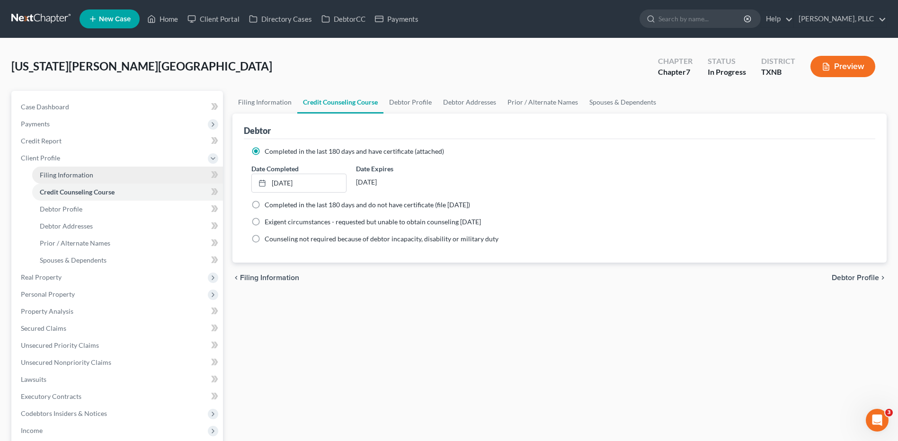
click at [69, 176] on span "Filing Information" at bounding box center [66, 175] width 53 height 8
select select "1"
select select "0"
select select "78"
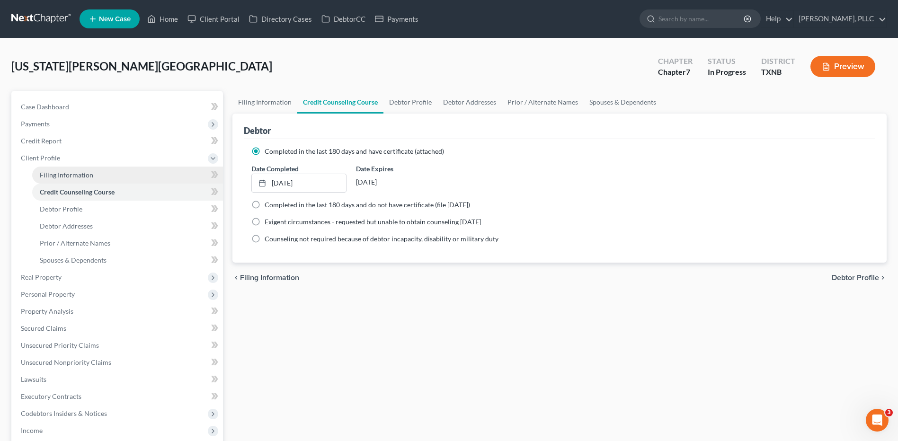
select select "1"
select select "45"
select select "0"
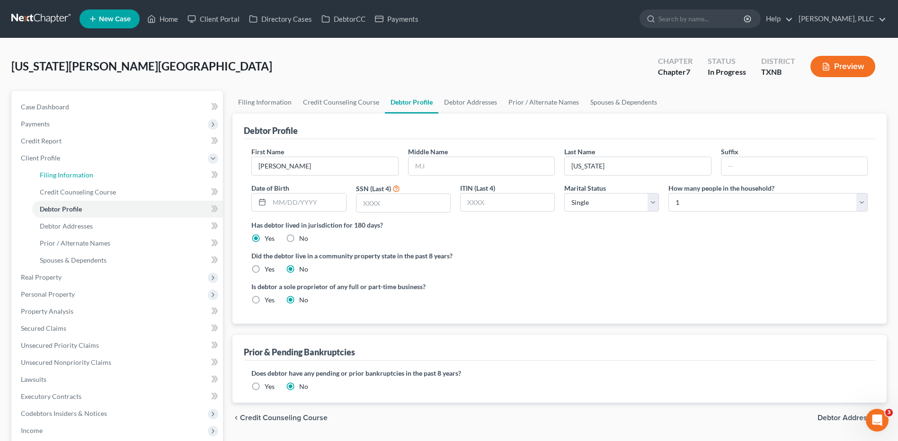
scroll to position [88, 0]
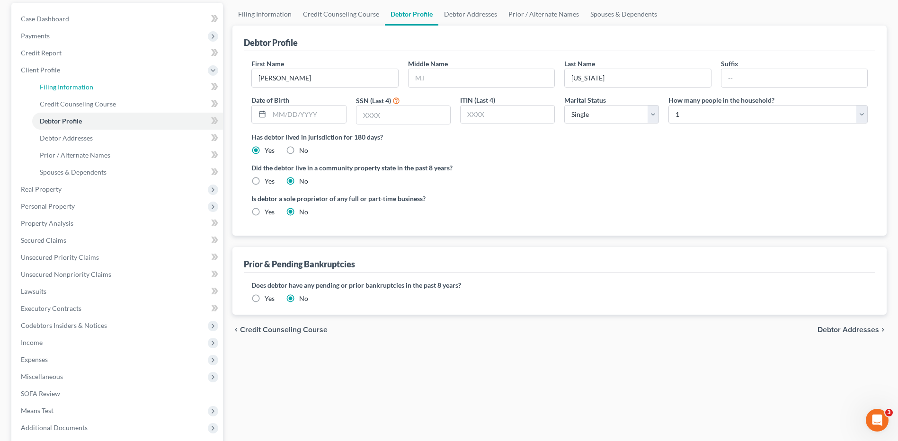
select select "1"
select select "0"
select select "78"
select select "1"
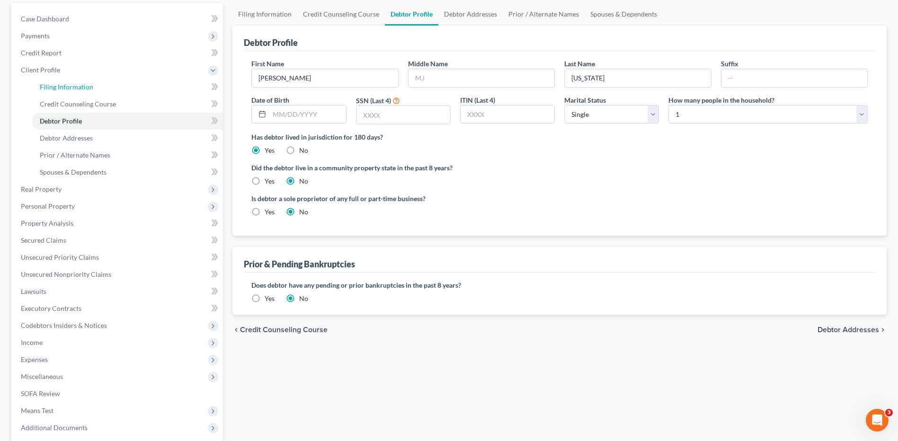
select select "45"
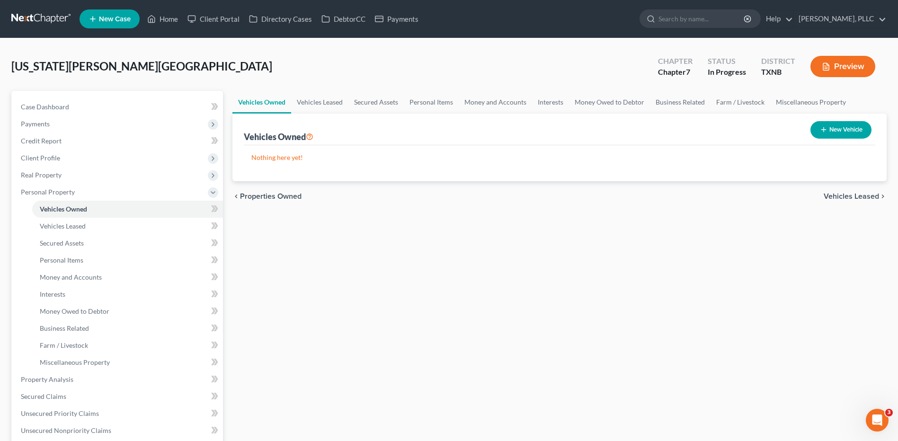
select select "6"
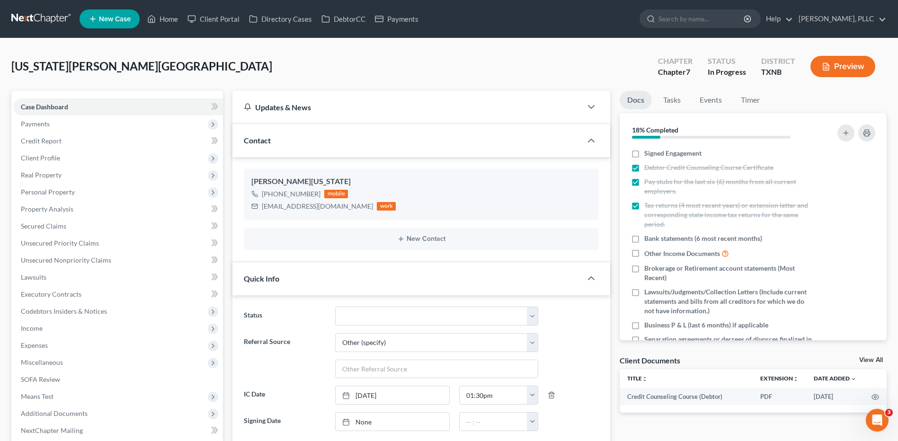
scroll to position [108, 0]
drag, startPoint x: 262, startPoint y: 207, endPoint x: 360, endPoint y: 211, distance: 97.5
click at [360, 211] on div "[EMAIL_ADDRESS][DOMAIN_NAME]" at bounding box center [317, 206] width 111 height 9
copy div "[EMAIL_ADDRESS][DOMAIN_NAME]"
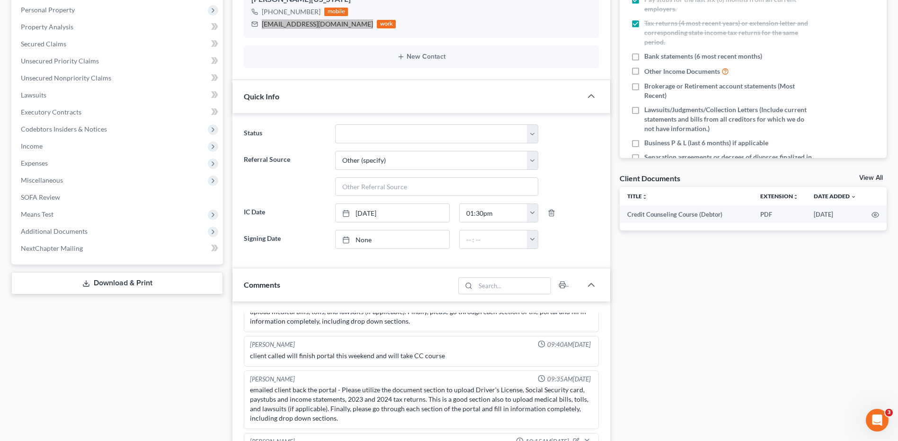
scroll to position [237, 0]
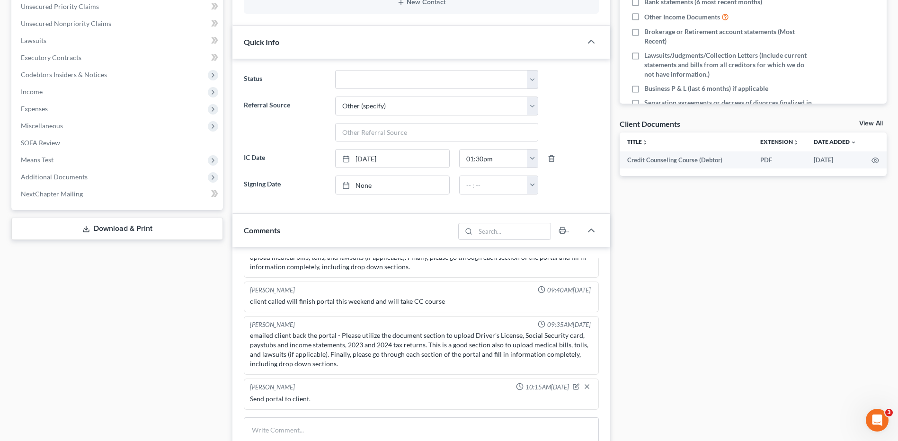
click at [296, 232] on div "Comments" at bounding box center [343, 230] width 222 height 33
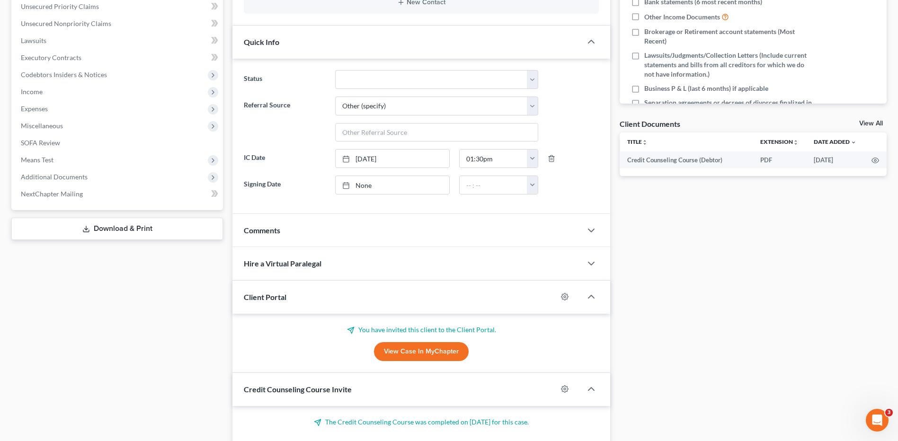
click at [301, 231] on div "Comments" at bounding box center [406, 230] width 349 height 33
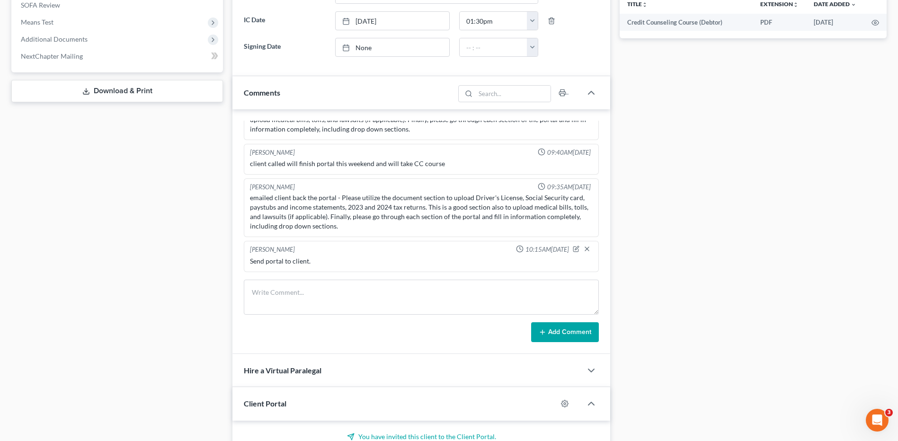
scroll to position [473, 0]
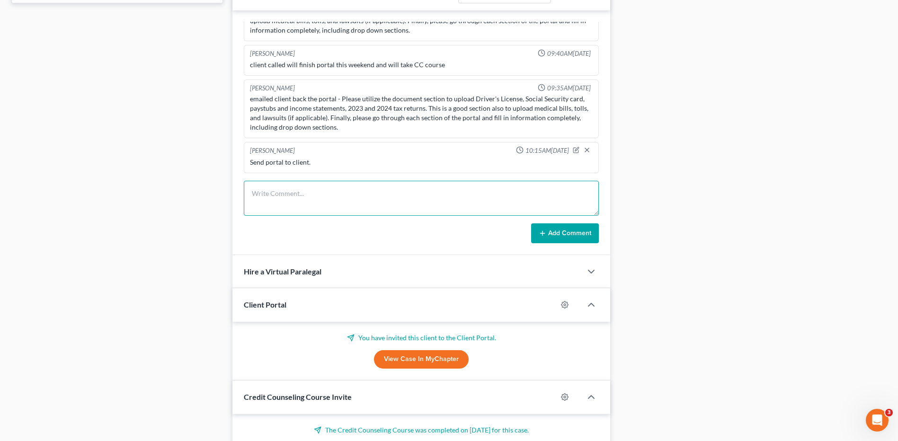
click at [311, 198] on textarea at bounding box center [421, 198] width 355 height 35
type textarea "Send email to client requesting engagement and portal."
click at [566, 233] on button "Add Comment" at bounding box center [565, 233] width 68 height 20
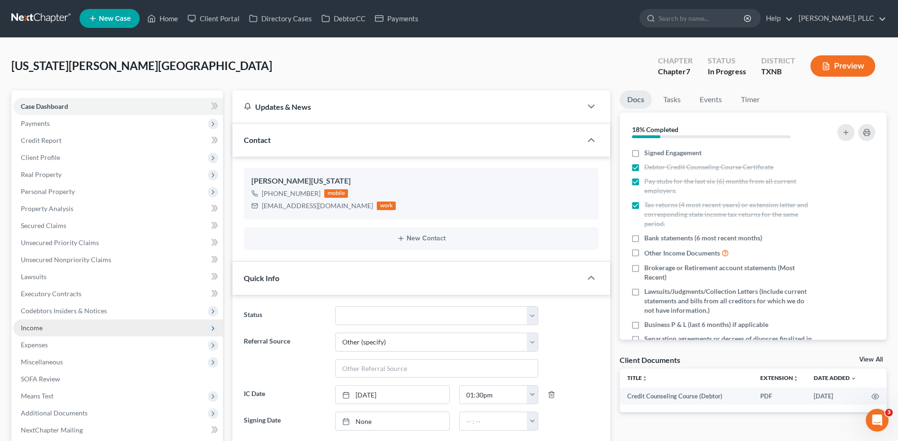
scroll to position [0, 0]
